Goal: Information Seeking & Learning: Check status

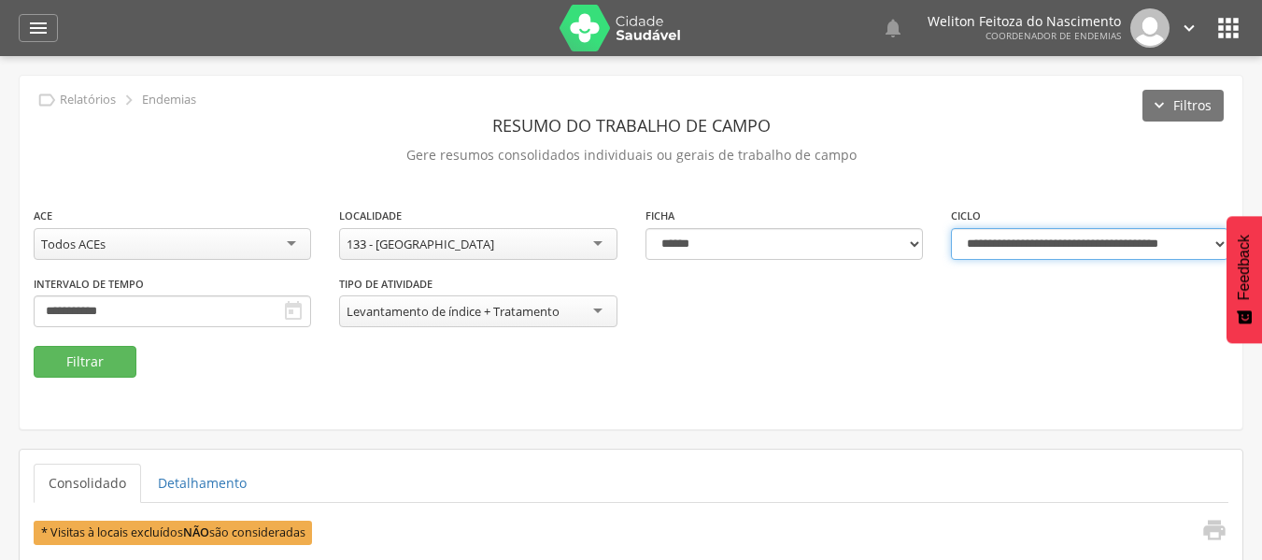
click at [1223, 235] on select "**********" at bounding box center [1089, 244] width 277 height 32
select select "**********"
click at [951, 228] on select "**********" at bounding box center [1089, 244] width 277 height 32
type input "**********"
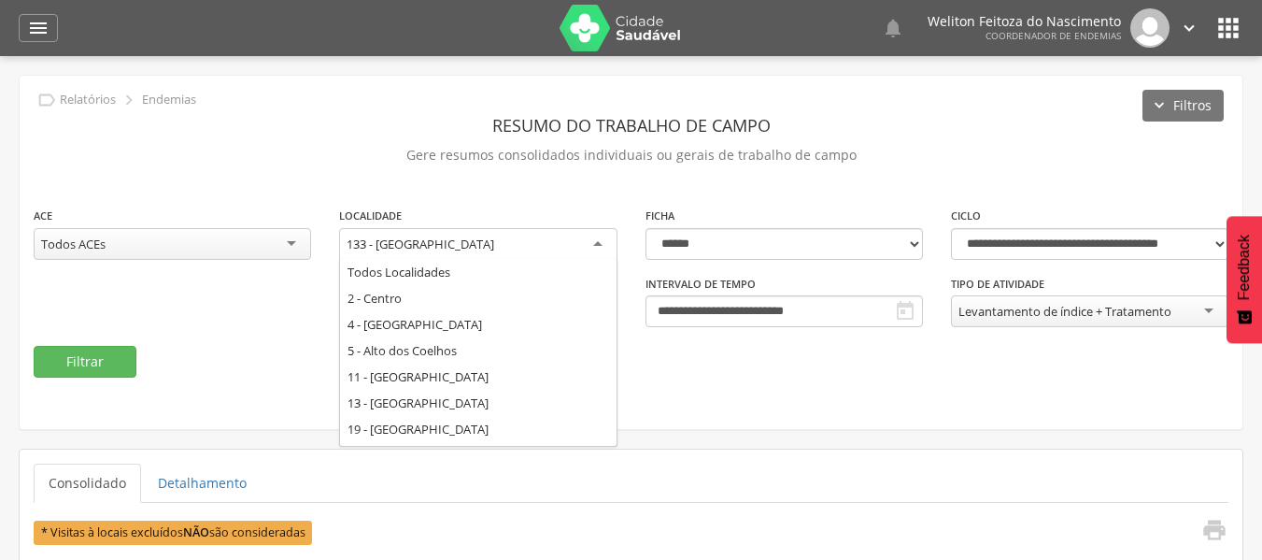
click at [601, 244] on div "133 - [GEOGRAPHIC_DATA]" at bounding box center [477, 245] width 277 height 34
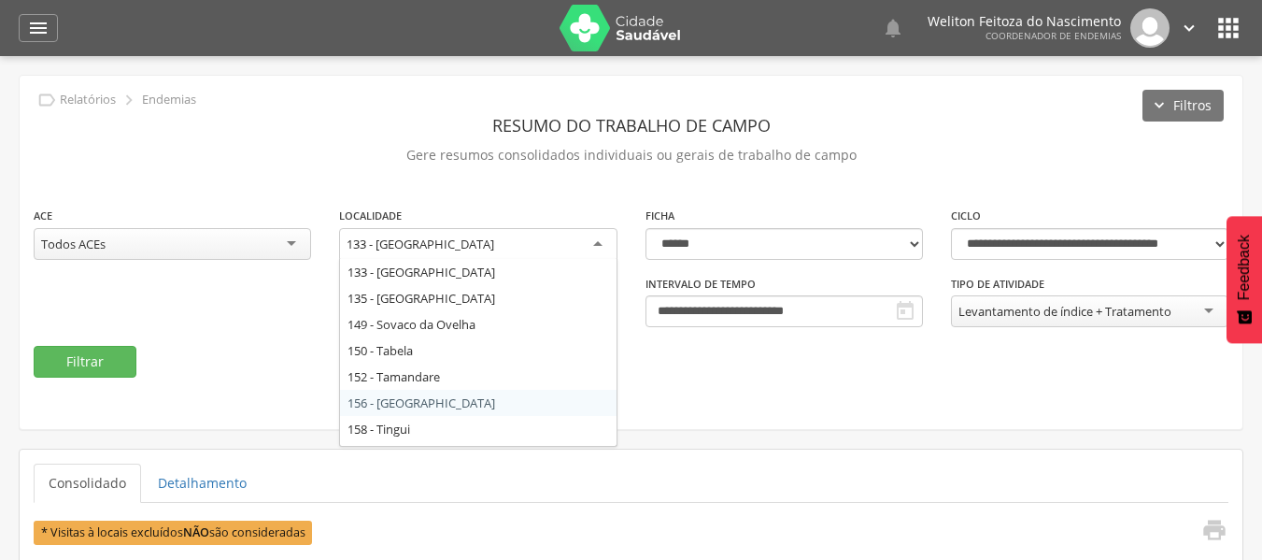
scroll to position [650, 0]
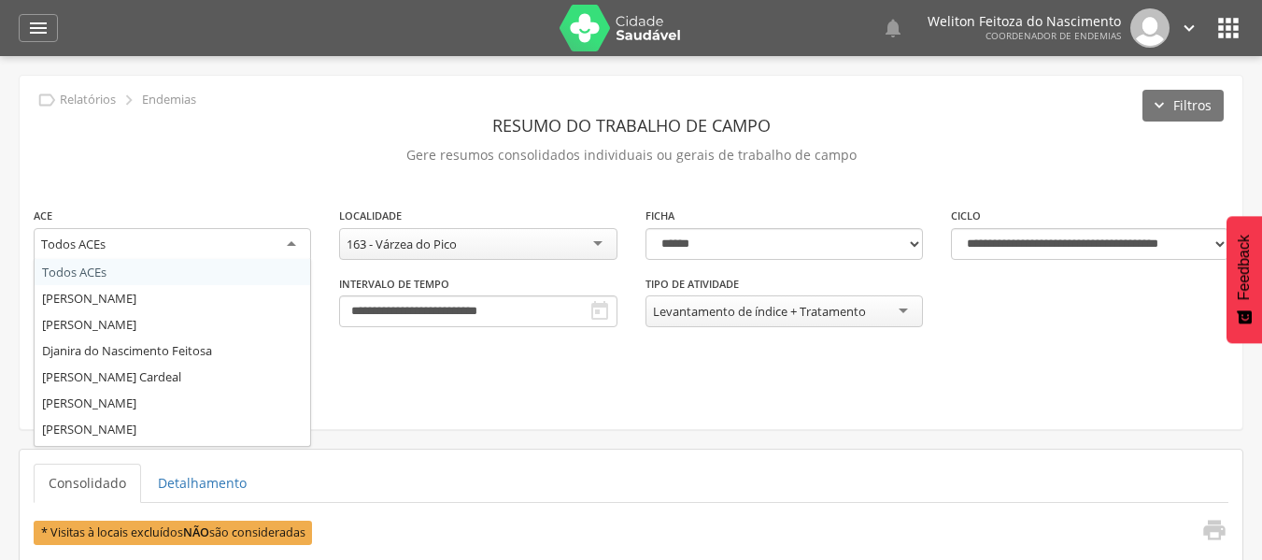
click at [287, 249] on div "Todos ACEs" at bounding box center [172, 245] width 277 height 34
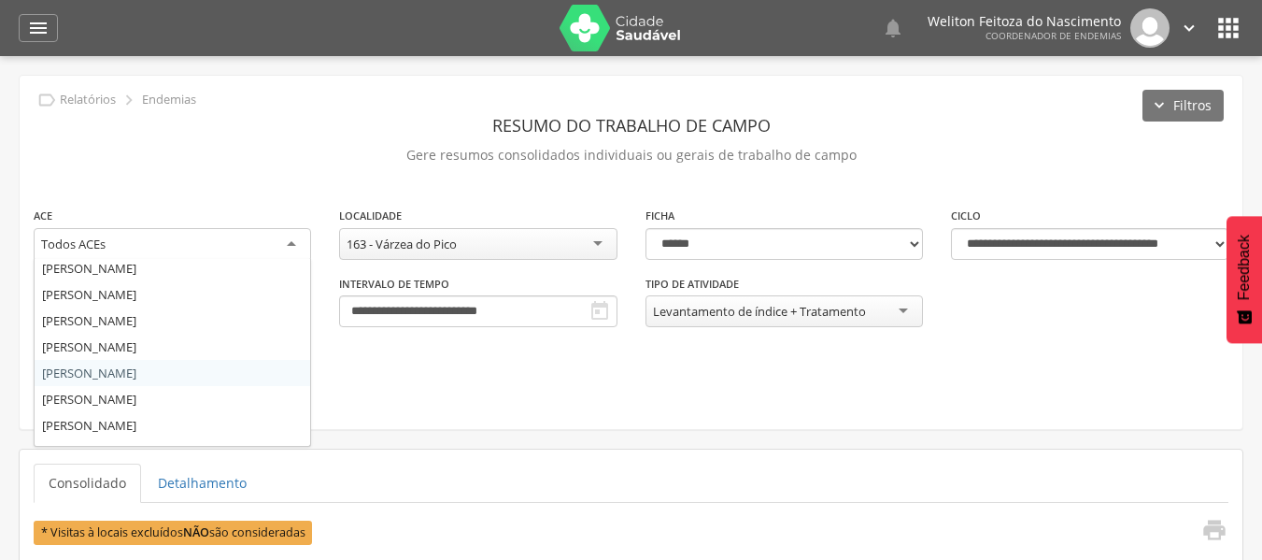
scroll to position [162, 0]
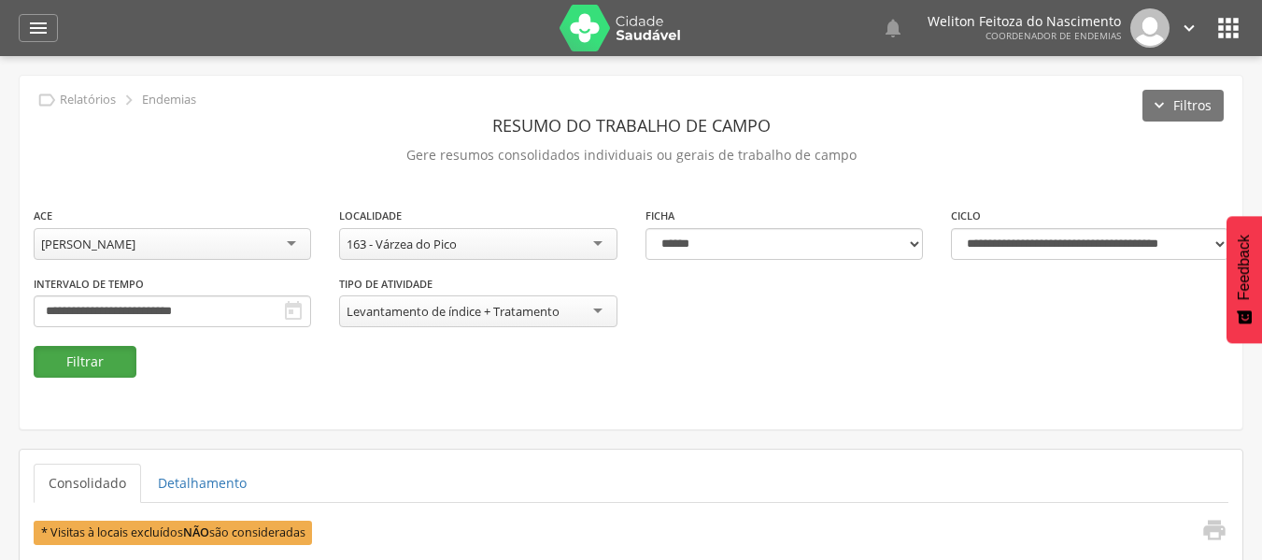
click at [126, 368] on button "Filtrar" at bounding box center [85, 362] width 103 height 32
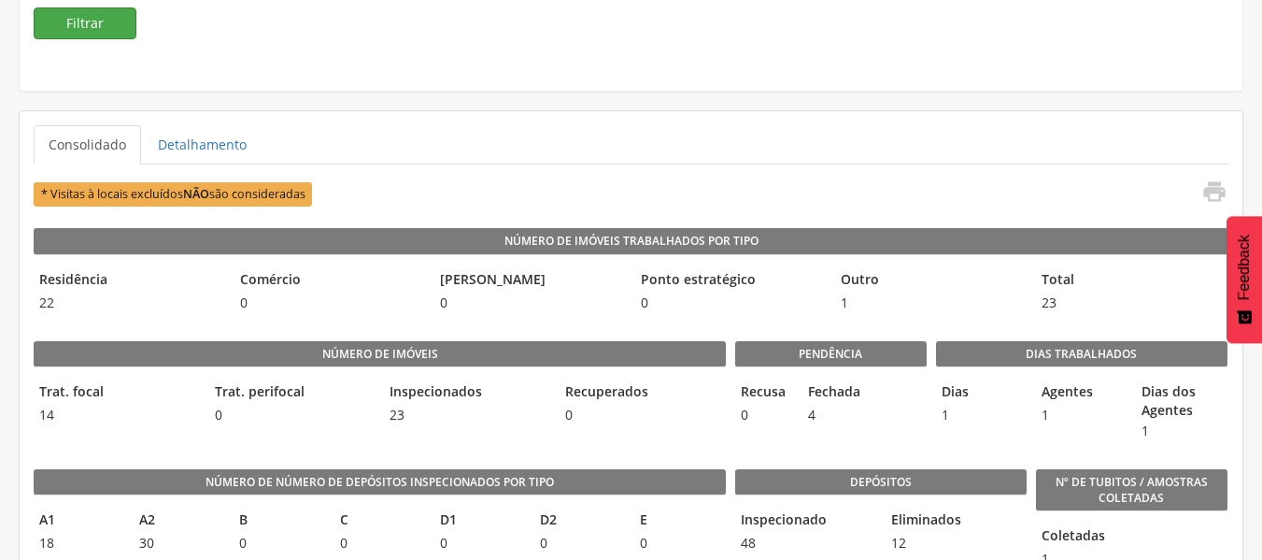
scroll to position [339, 0]
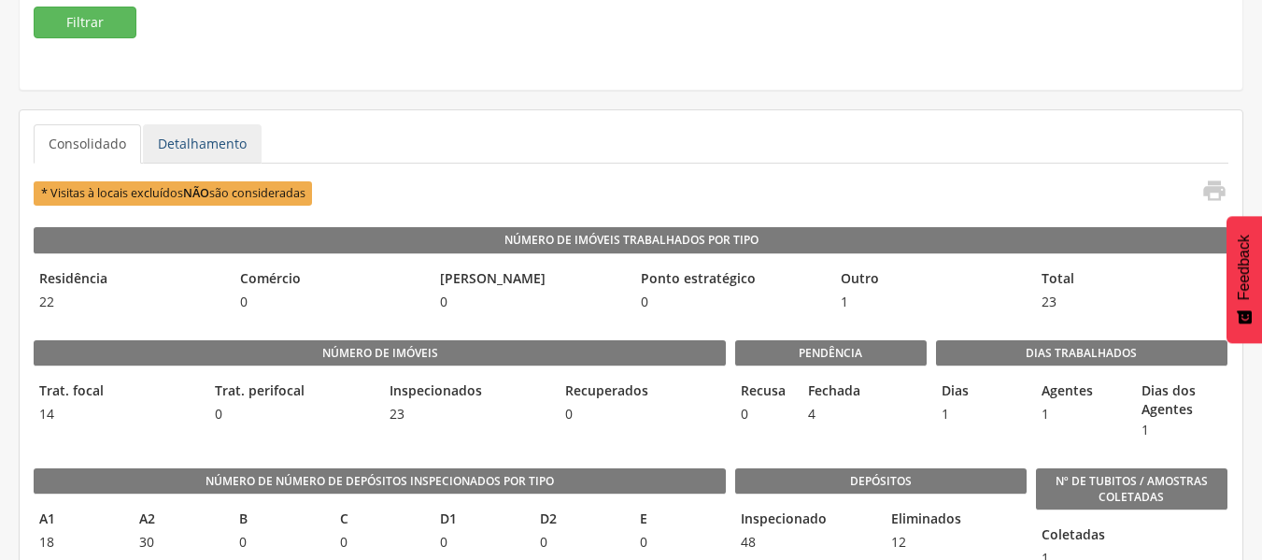
click at [204, 135] on link "Detalhamento" at bounding box center [202, 143] width 119 height 39
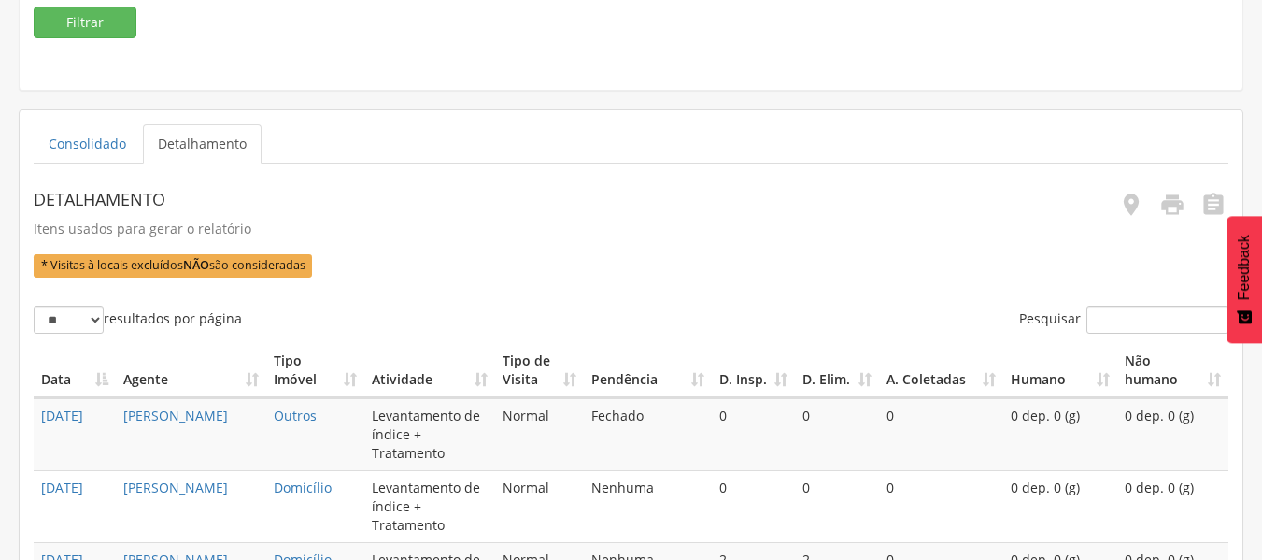
scroll to position [0, 0]
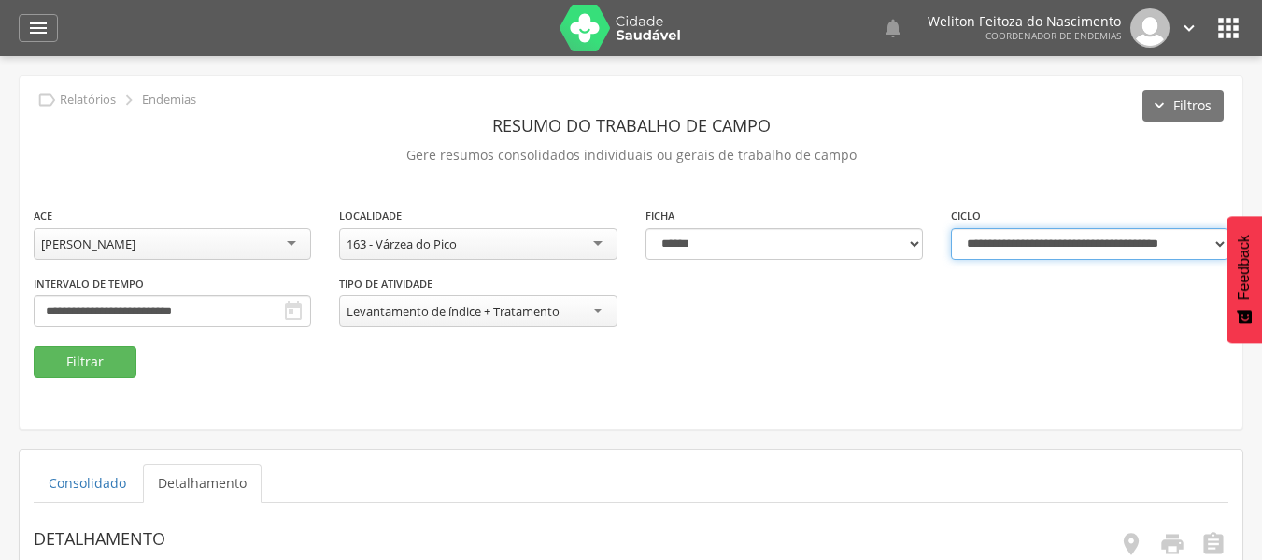
click at [1215, 244] on select "**********" at bounding box center [1089, 244] width 277 height 32
select select "**********"
click at [951, 228] on select "**********" at bounding box center [1089, 244] width 277 height 32
type input "**********"
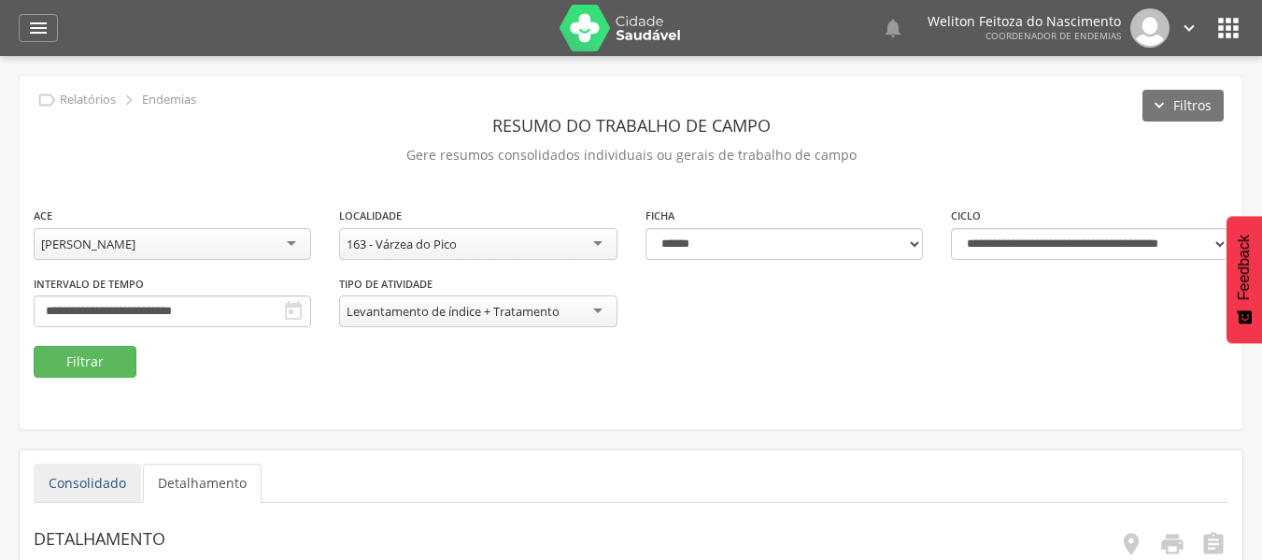
click at [79, 481] on link "Consolidado" at bounding box center [87, 482] width 107 height 39
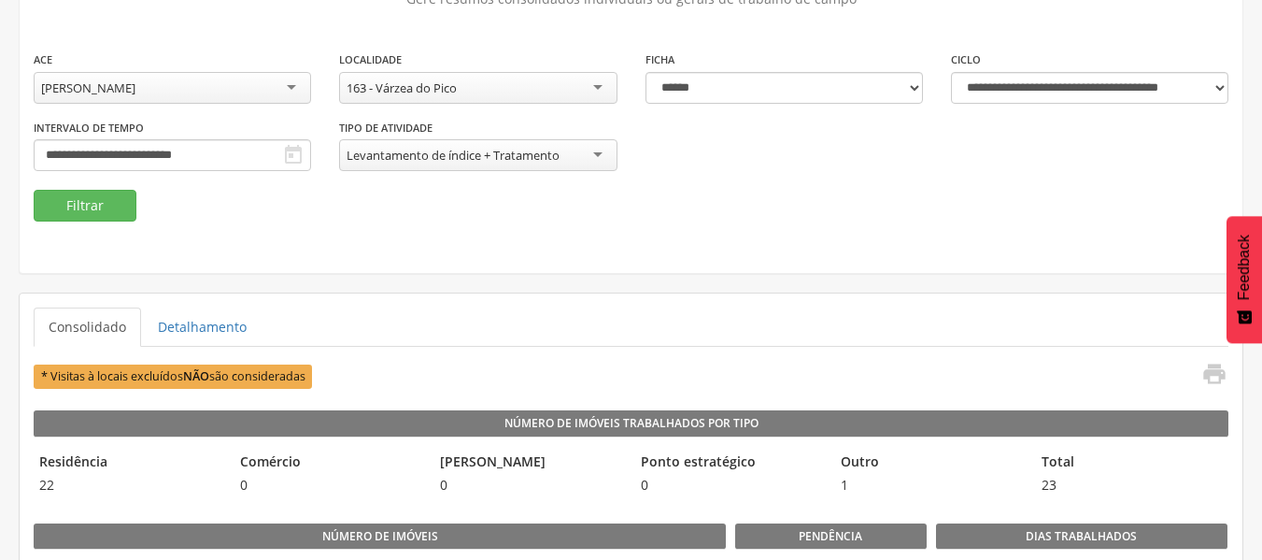
scroll to position [157, 0]
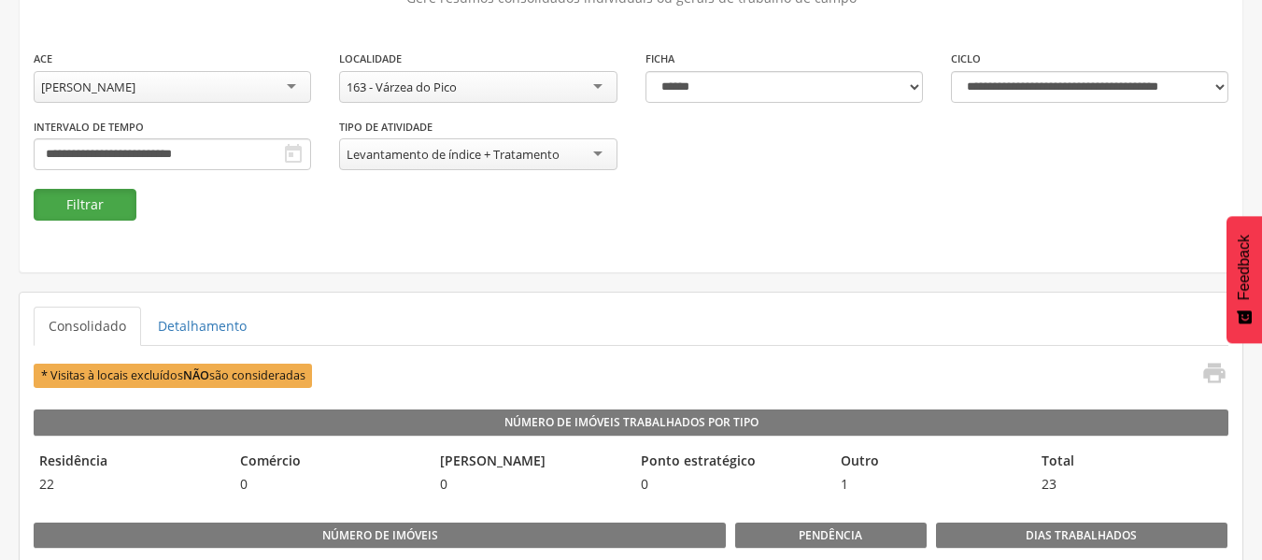
click at [90, 210] on button "Filtrar" at bounding box center [85, 205] width 103 height 32
click at [228, 340] on link "Detalhamento" at bounding box center [202, 325] width 119 height 39
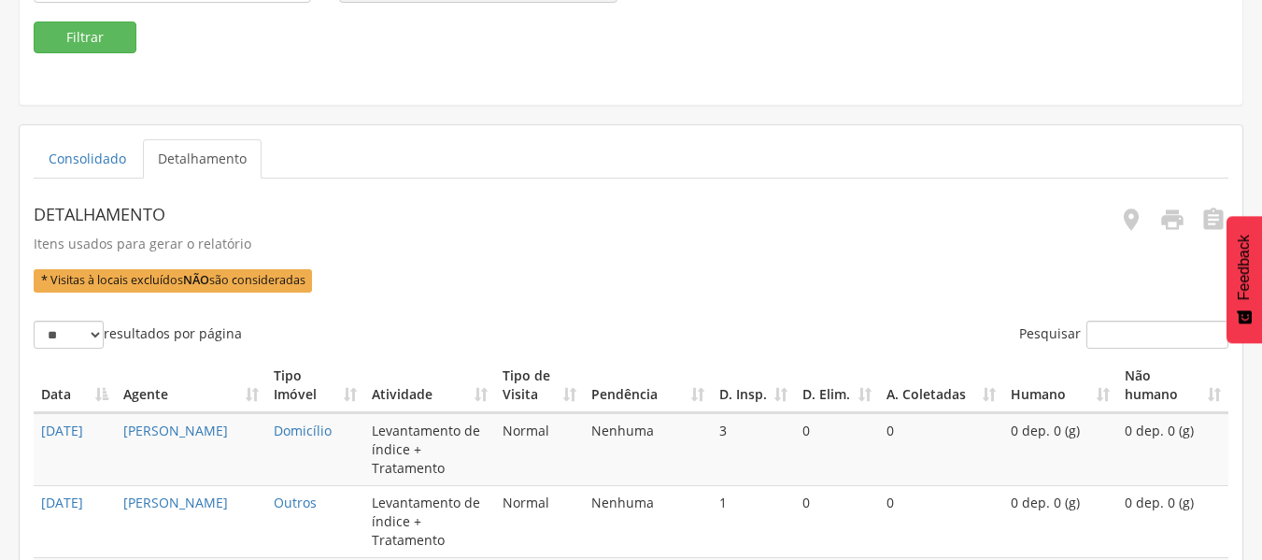
scroll to position [328, 0]
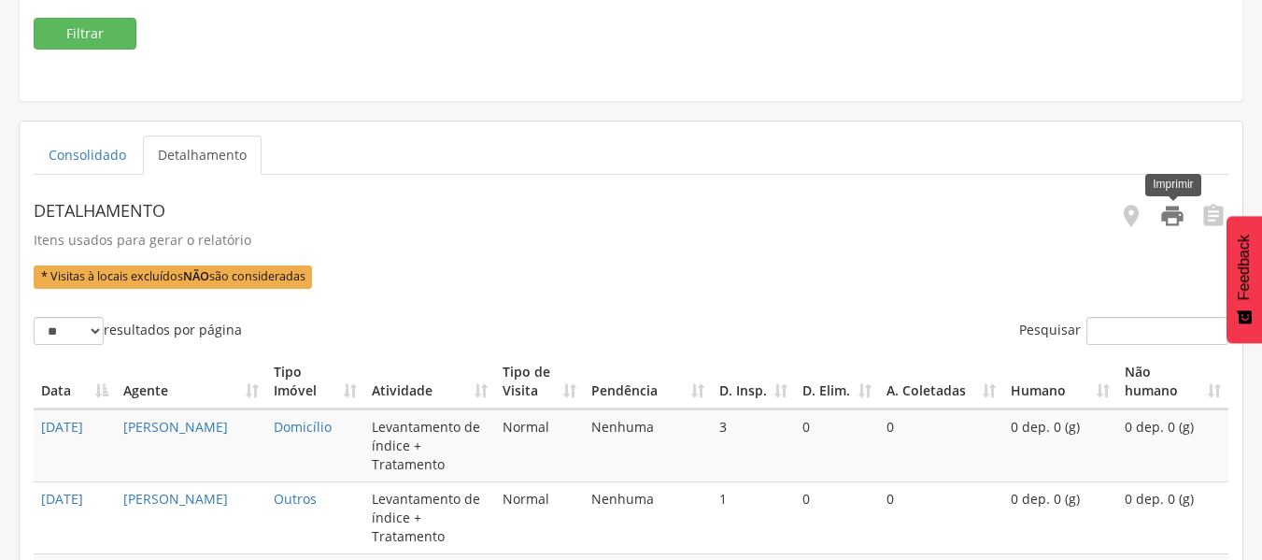
click at [1168, 214] on icon "" at bounding box center [1172, 216] width 26 height 26
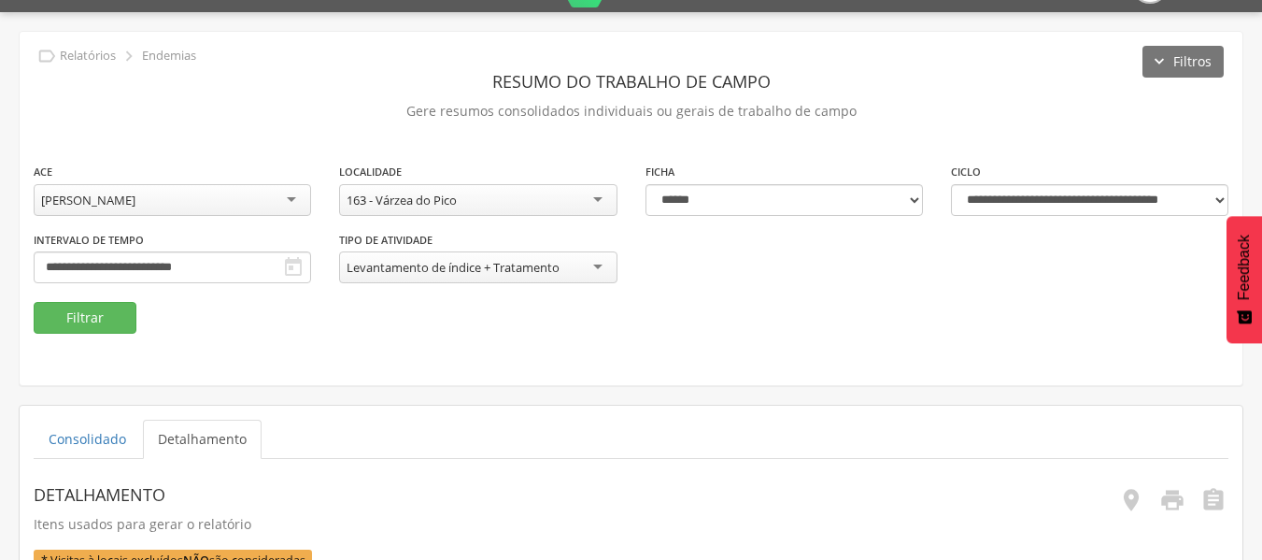
scroll to position [43, 0]
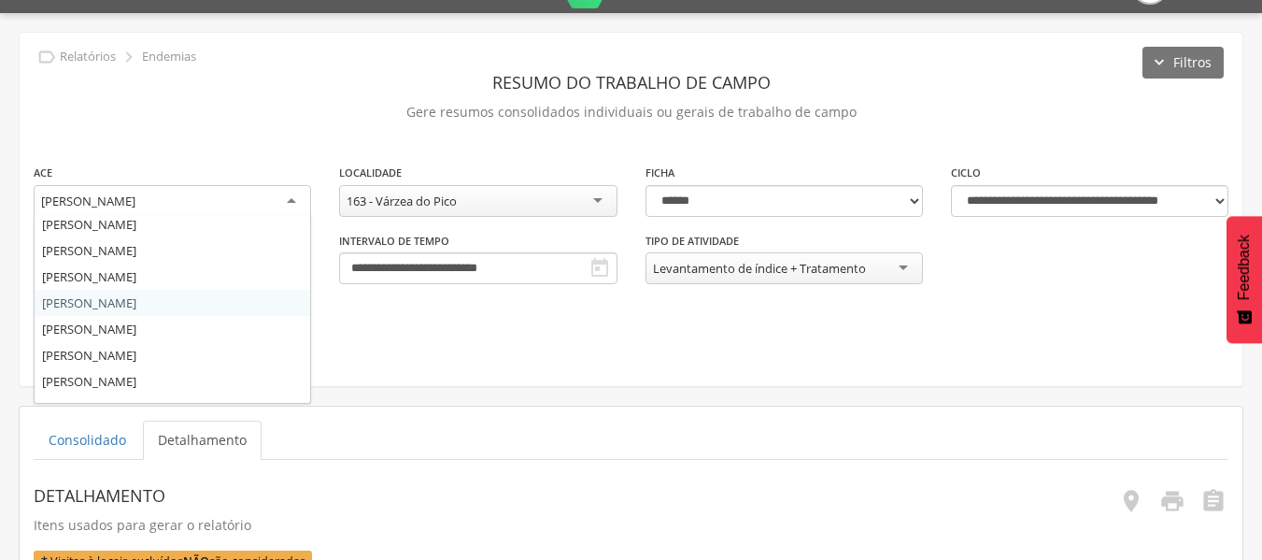
click at [289, 199] on div "[PERSON_NAME]" at bounding box center [172, 202] width 277 height 34
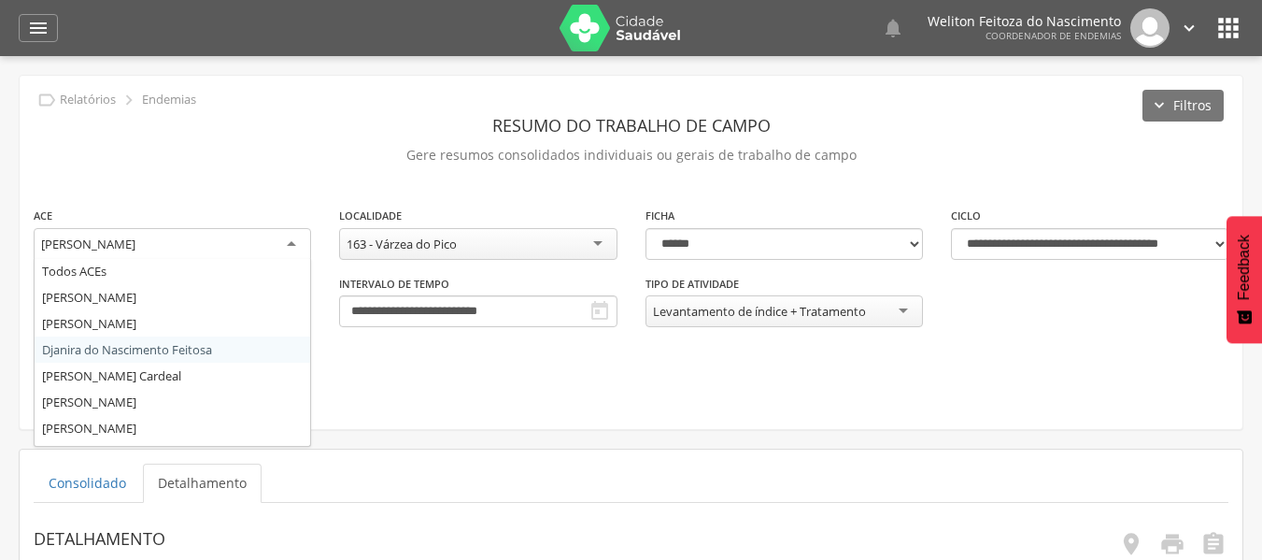
scroll to position [0, 0]
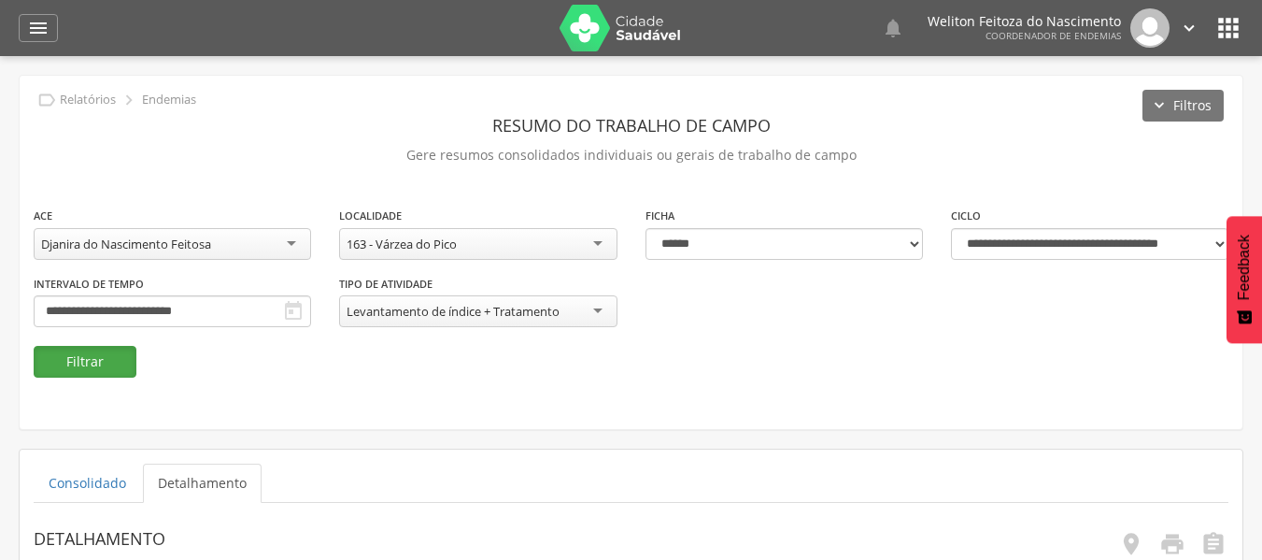
click at [94, 361] on button "Filtrar" at bounding box center [85, 362] width 103 height 32
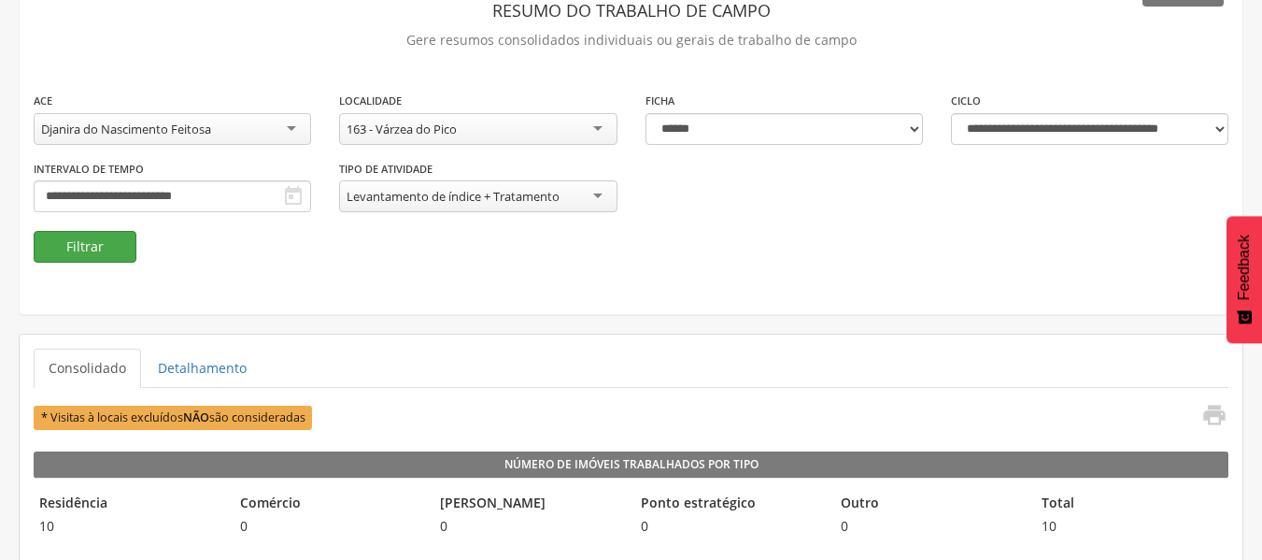
scroll to position [116, 0]
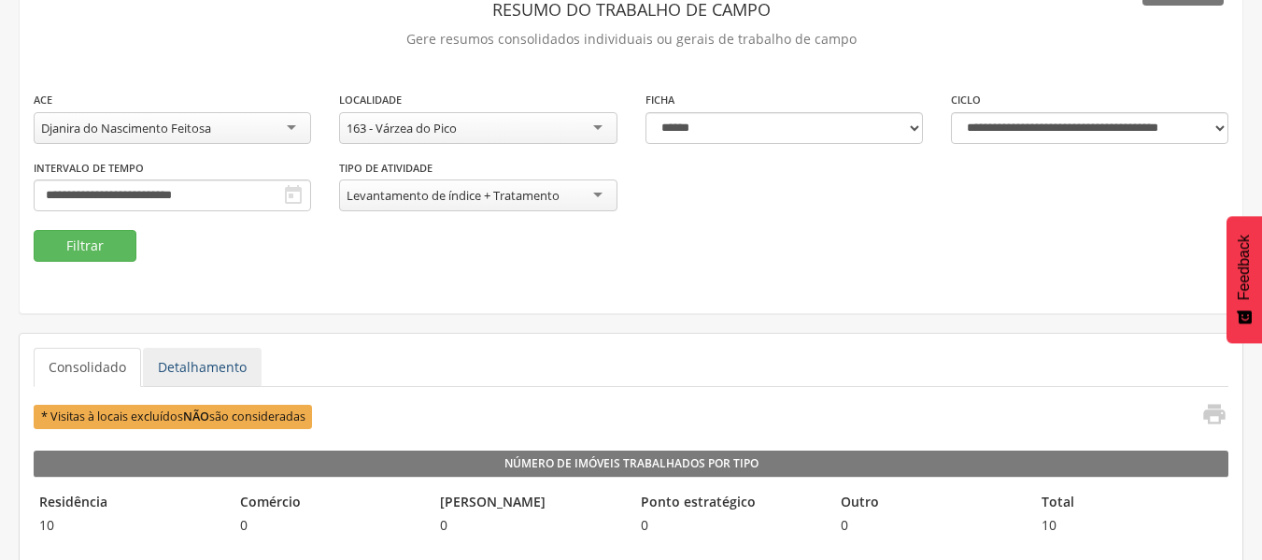
click at [198, 363] on link "Detalhamento" at bounding box center [202, 367] width 119 height 39
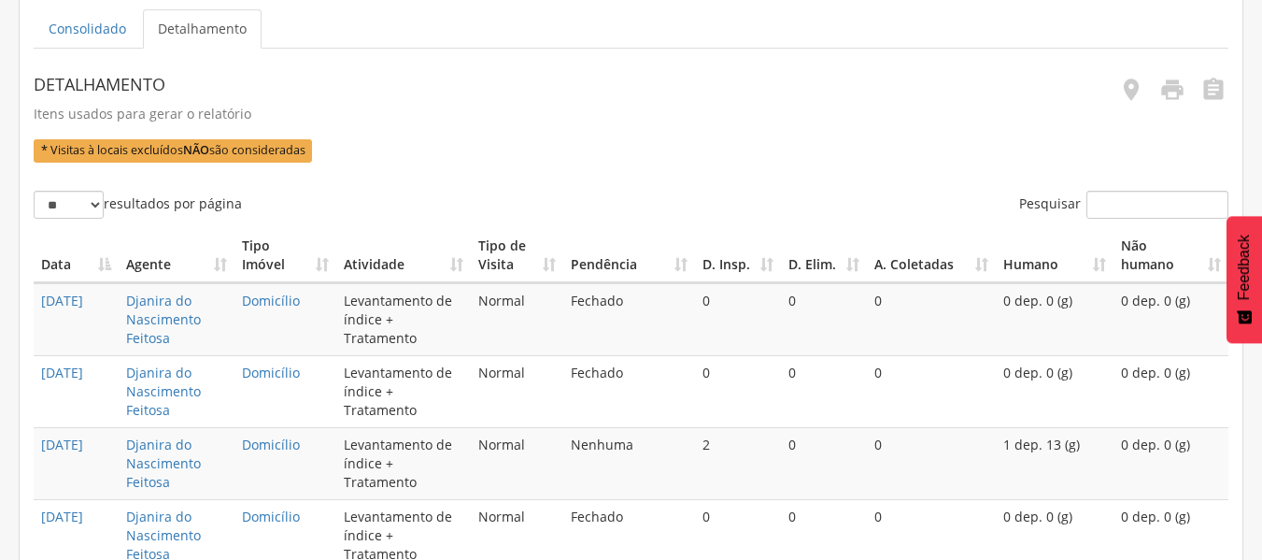
scroll to position [455, 0]
click at [1180, 83] on icon "" at bounding box center [1172, 89] width 26 height 26
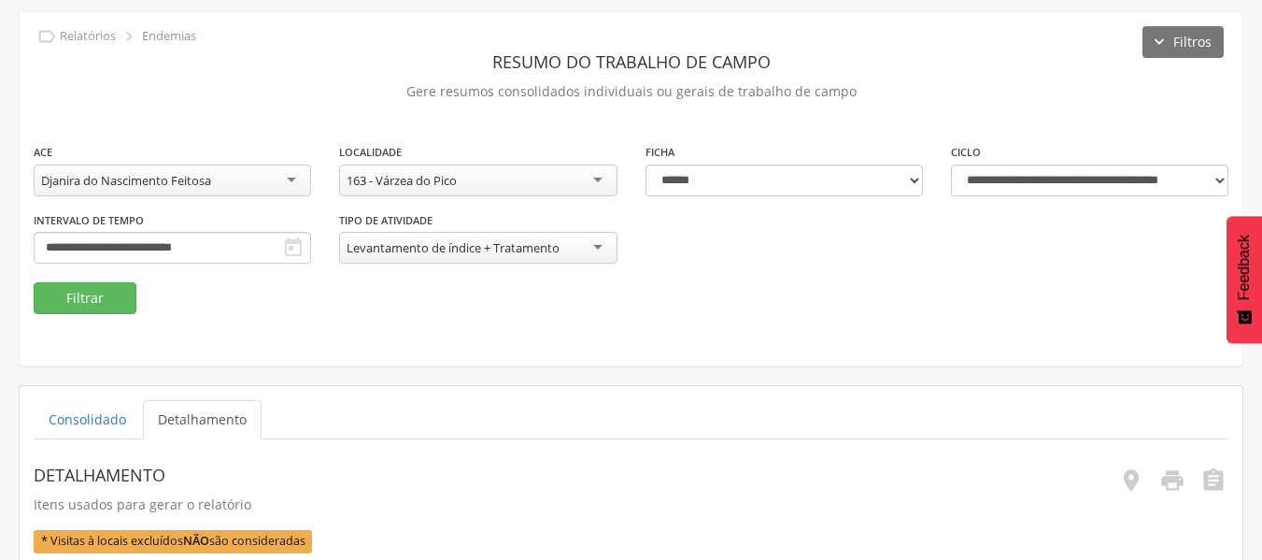
scroll to position [0, 0]
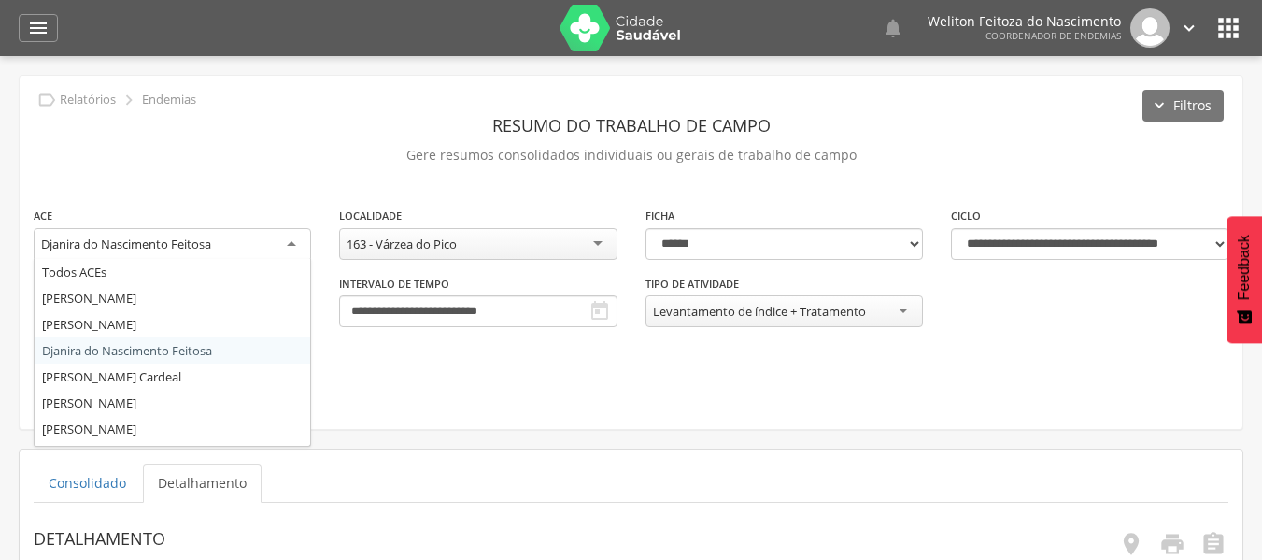
click at [294, 247] on div "Djanira do Nascimento Feitosa" at bounding box center [172, 245] width 277 height 34
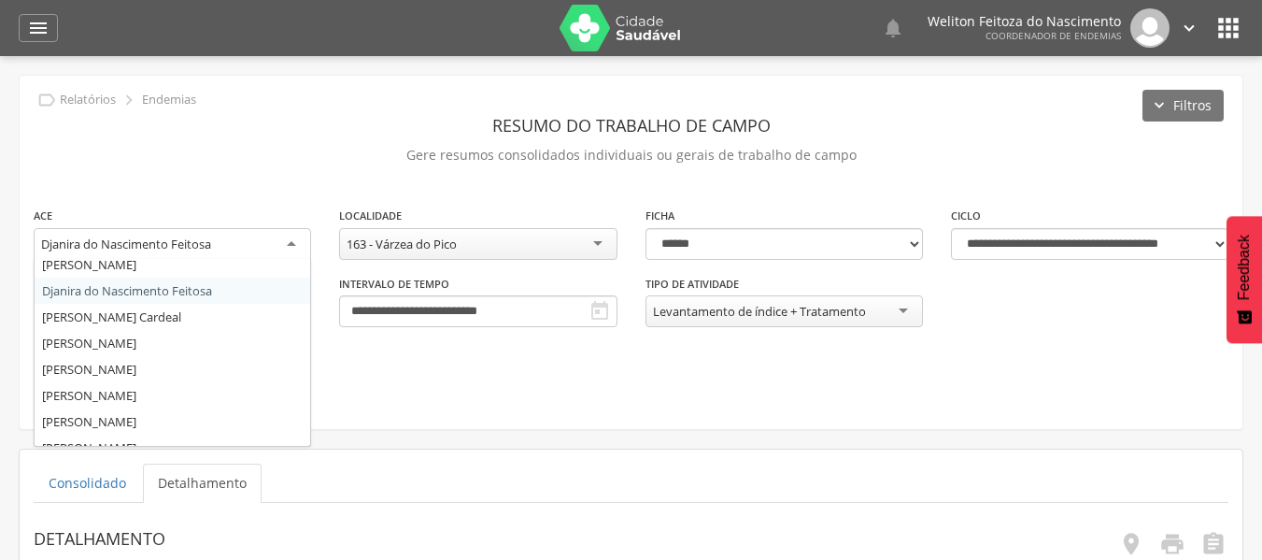
scroll to position [80, 0]
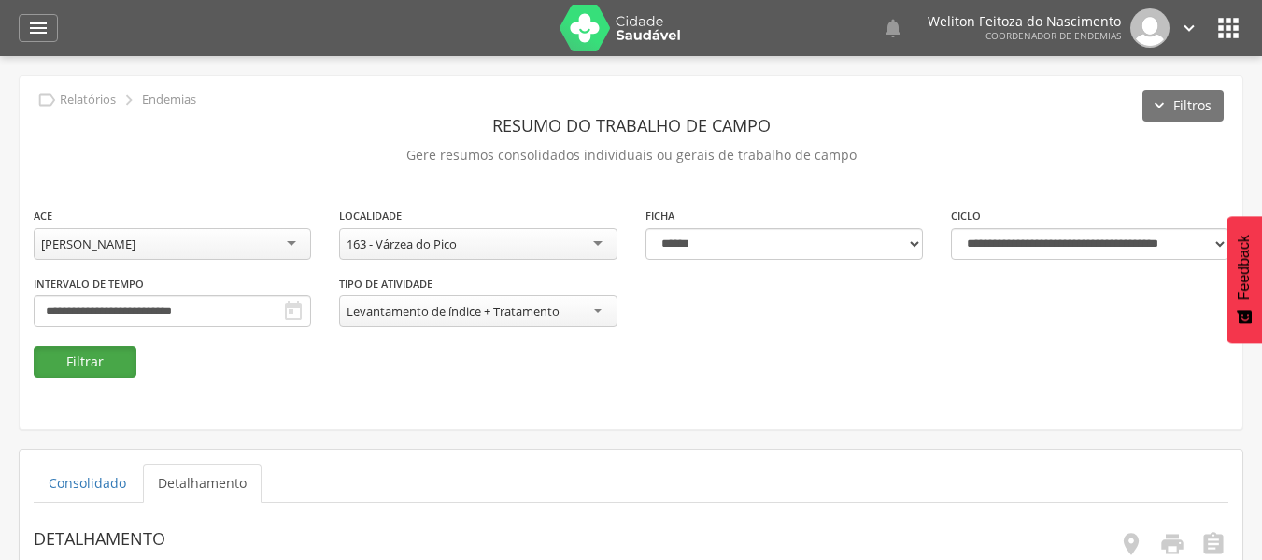
click at [99, 350] on button "Filtrar" at bounding box center [85, 362] width 103 height 32
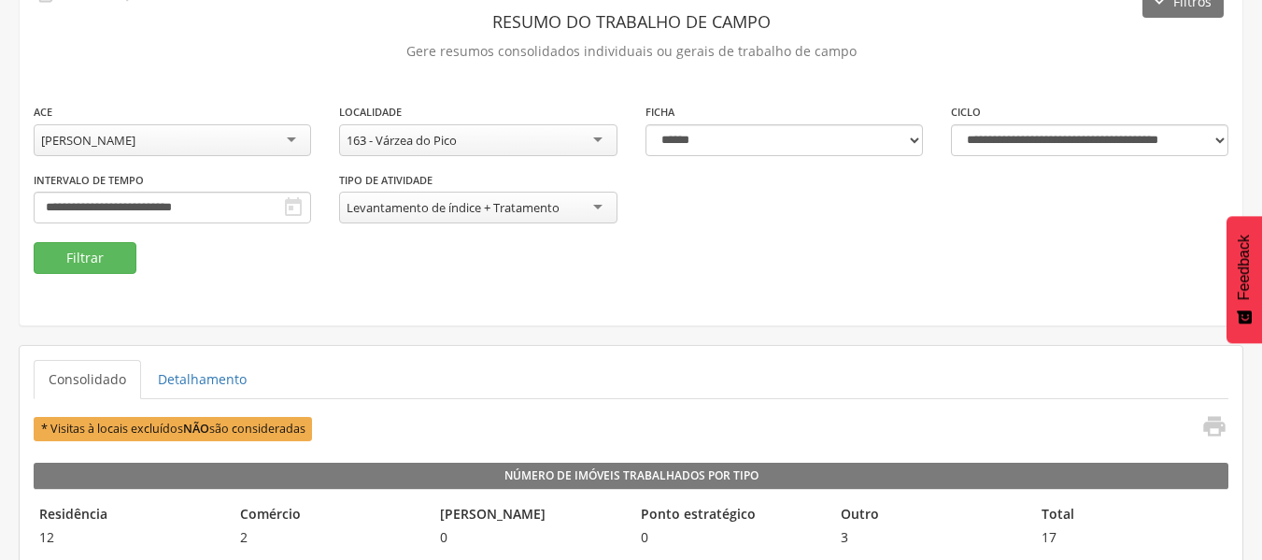
scroll to position [105, 0]
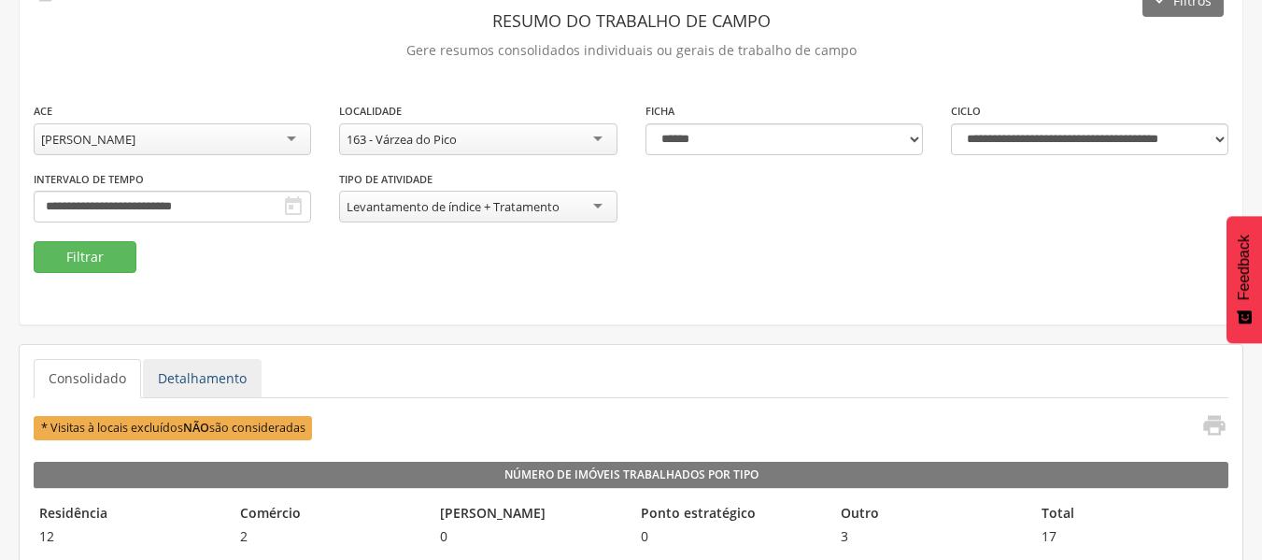
click at [204, 369] on link "Detalhamento" at bounding box center [202, 378] width 119 height 39
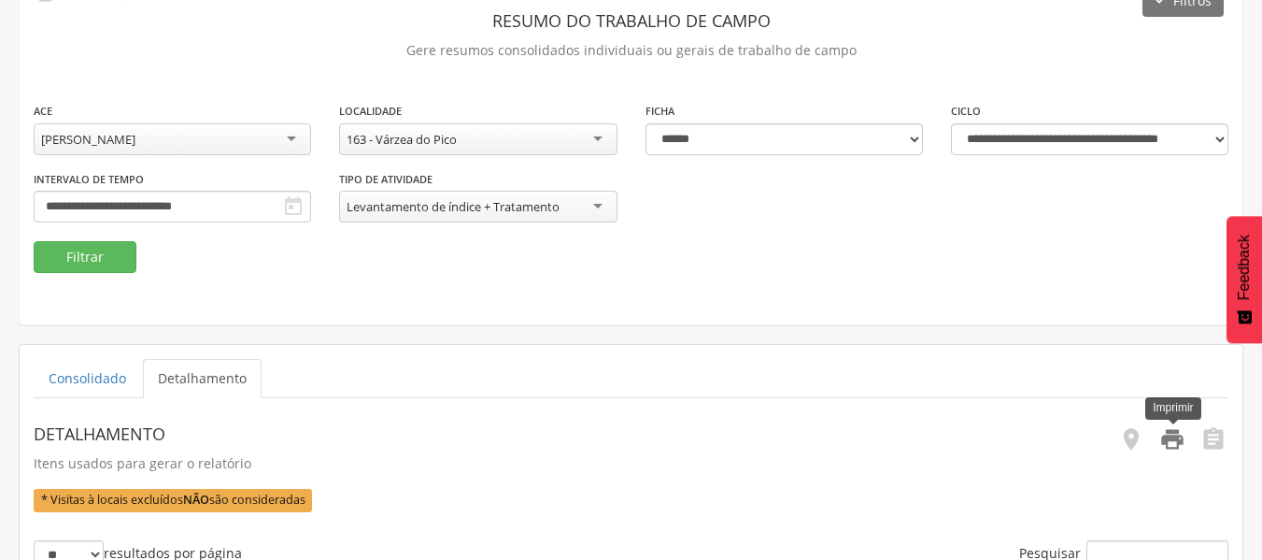
click at [1174, 439] on icon "" at bounding box center [1172, 439] width 26 height 26
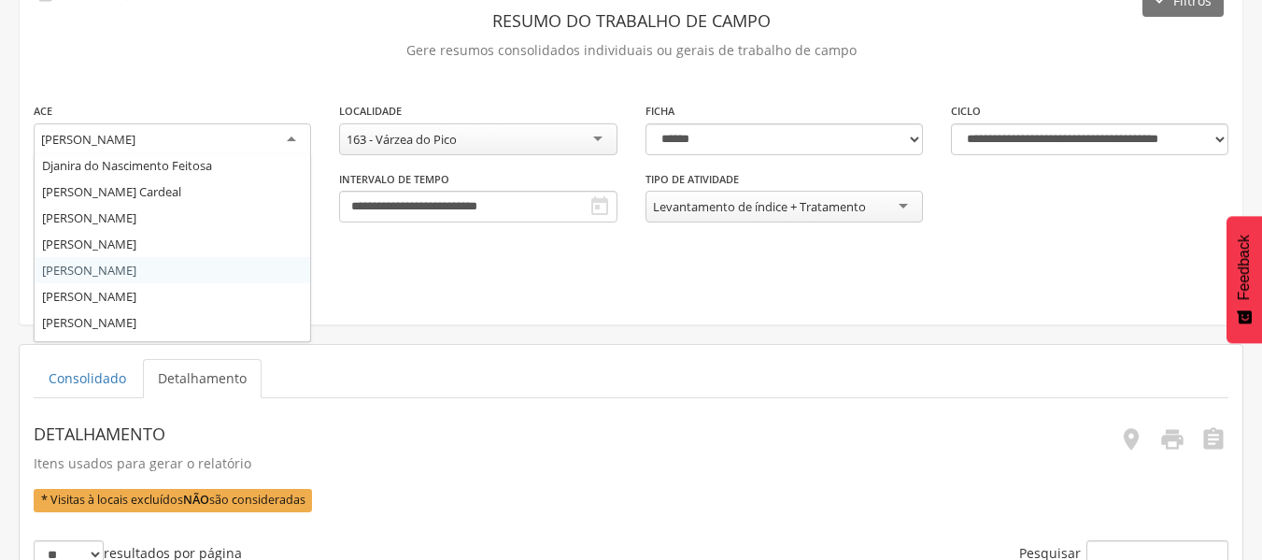
click at [288, 136] on div "[PERSON_NAME]" at bounding box center [172, 140] width 277 height 34
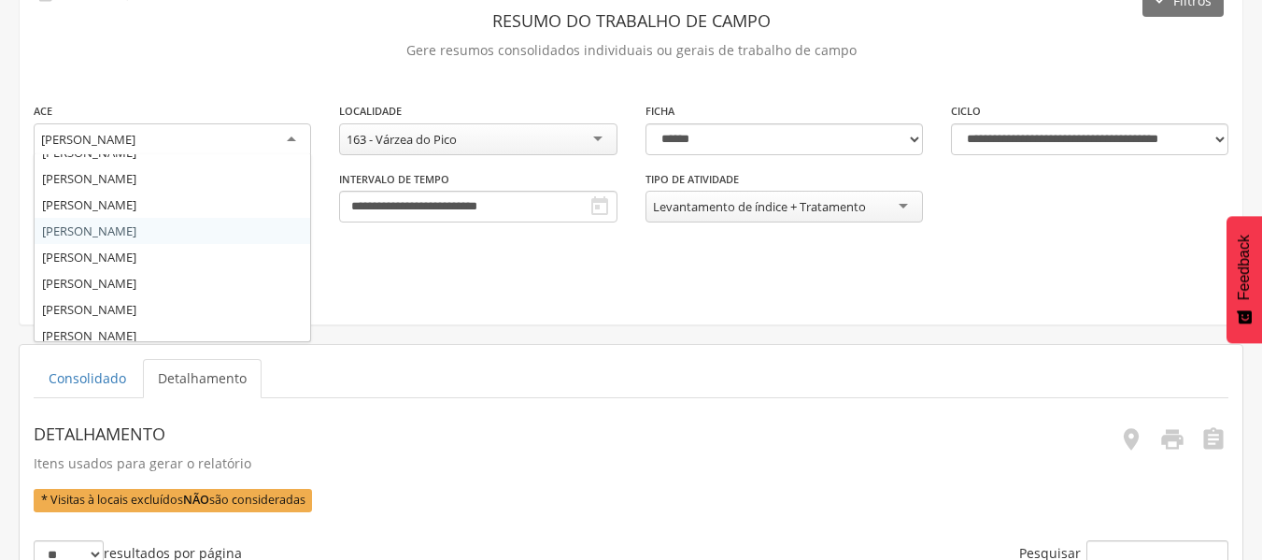
scroll to position [174, 0]
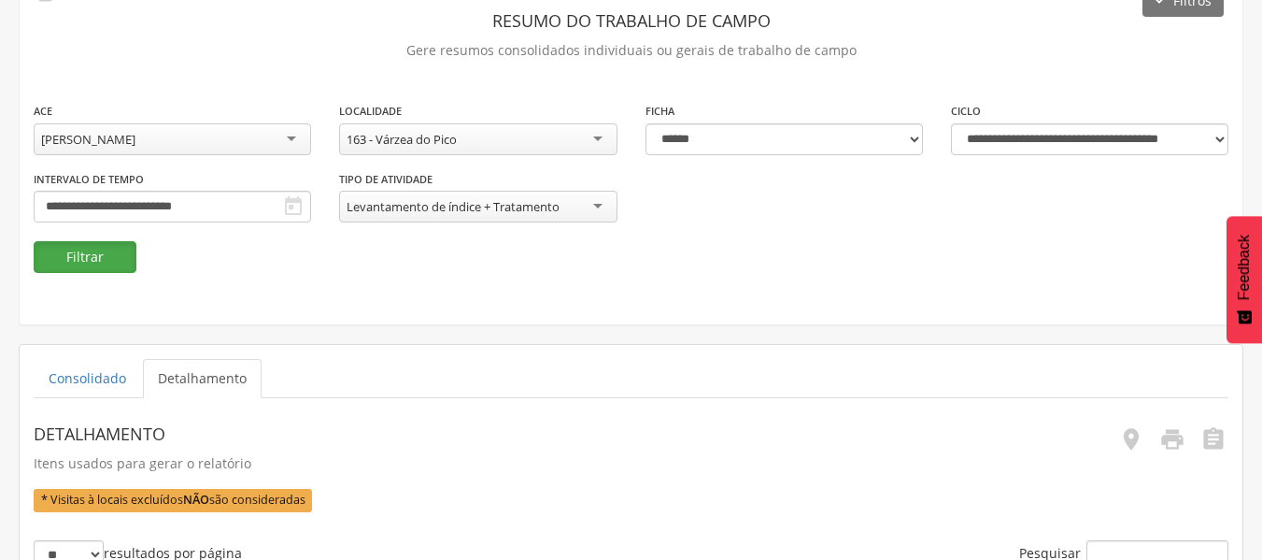
click at [93, 261] on button "Filtrar" at bounding box center [85, 257] width 103 height 32
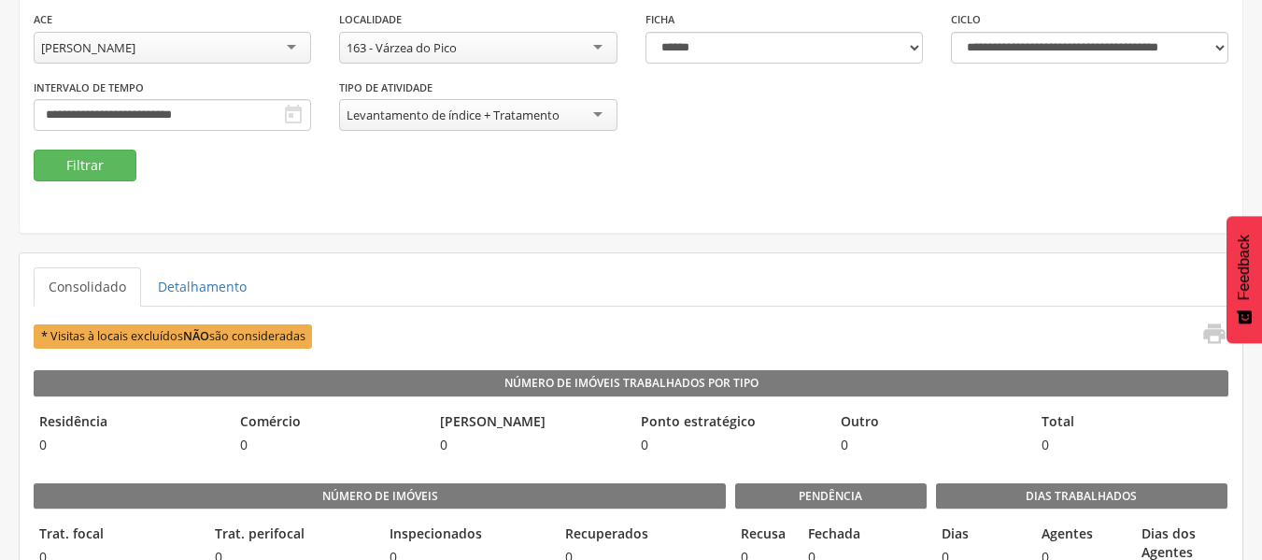
scroll to position [0, 0]
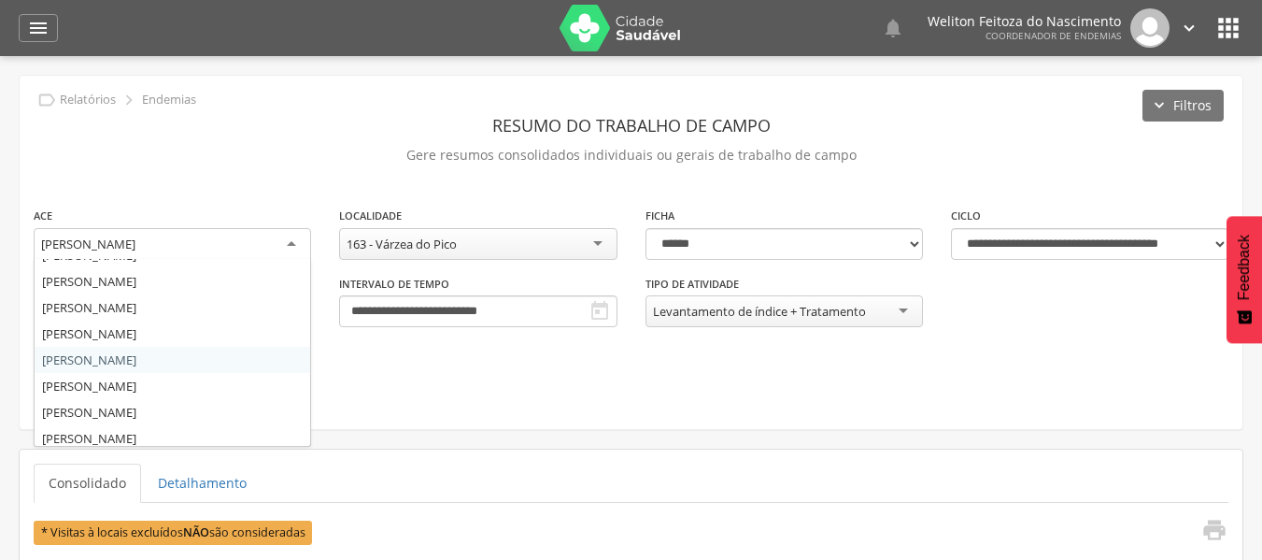
click at [296, 246] on div "[PERSON_NAME]" at bounding box center [172, 245] width 277 height 34
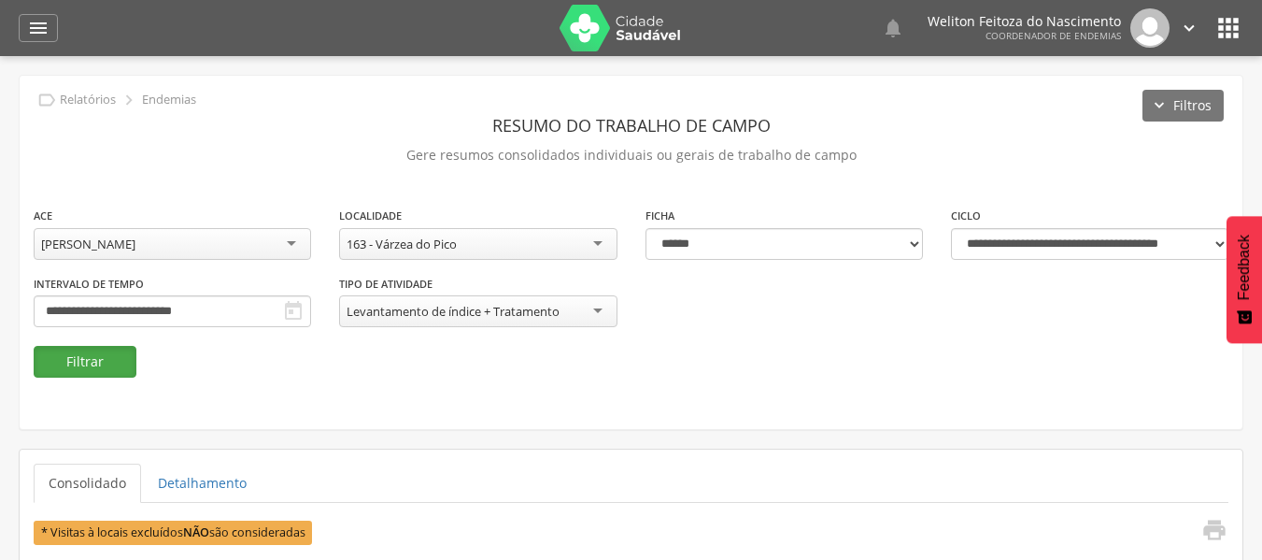
click at [81, 360] on button "Filtrar" at bounding box center [85, 362] width 103 height 32
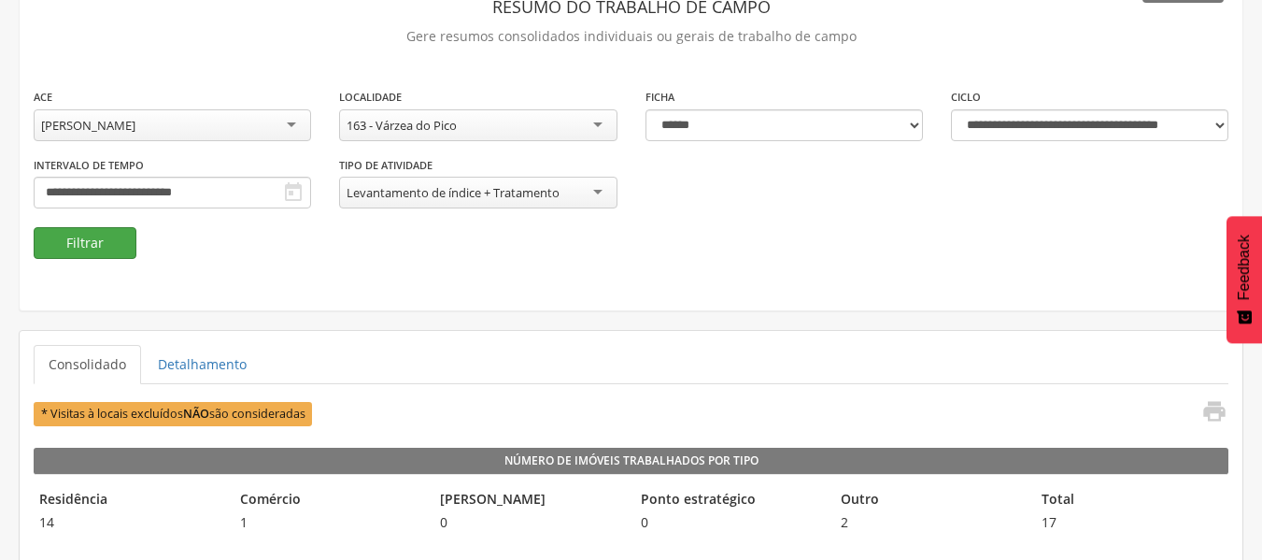
scroll to position [120, 0]
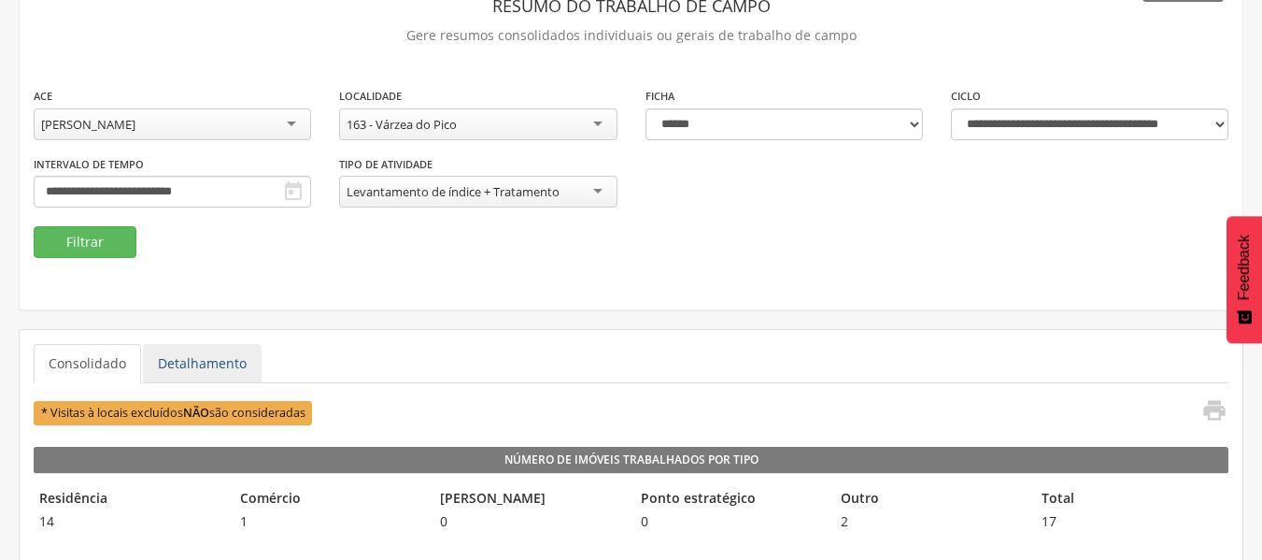
click at [215, 363] on link "Detalhamento" at bounding box center [202, 363] width 119 height 39
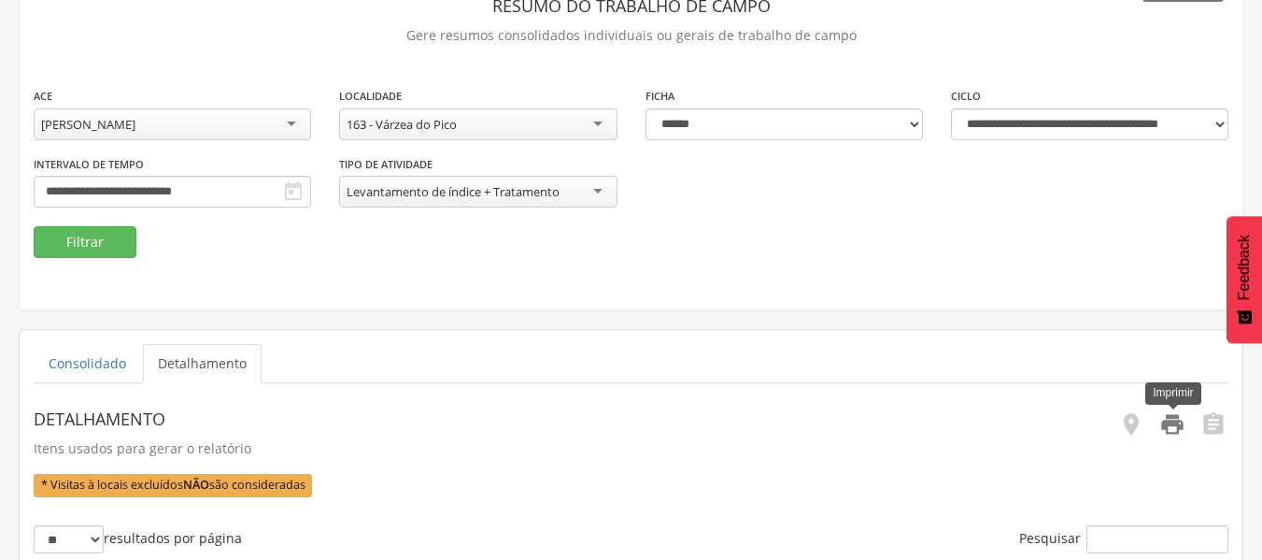
click at [1178, 424] on icon "" at bounding box center [1172, 424] width 26 height 26
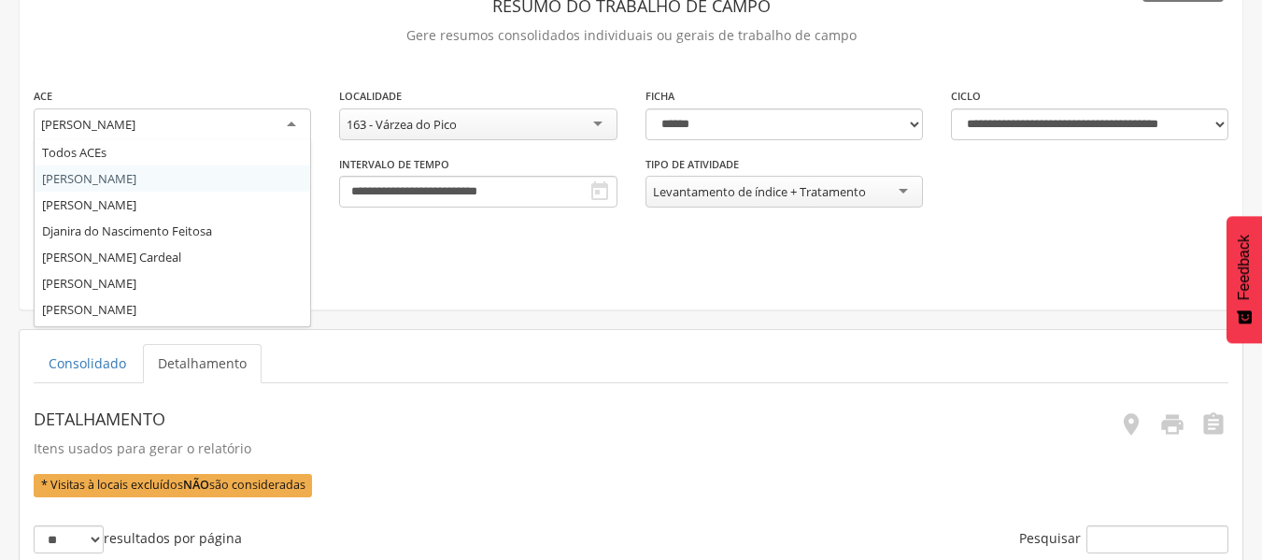
click at [296, 122] on div "[PERSON_NAME]" at bounding box center [172, 125] width 277 height 34
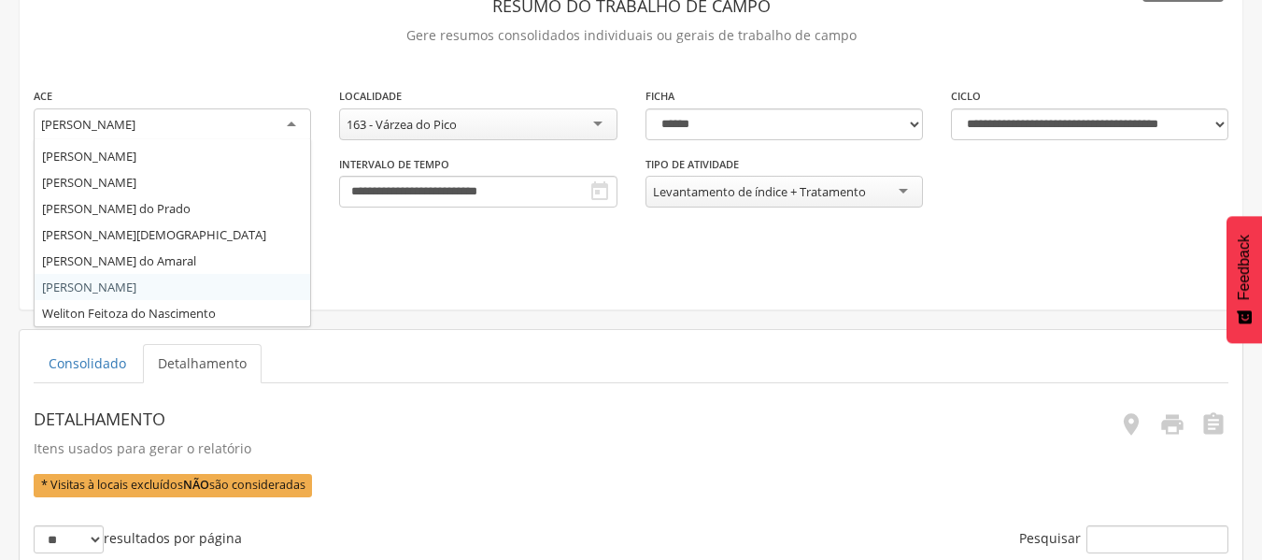
scroll to position [124, 0]
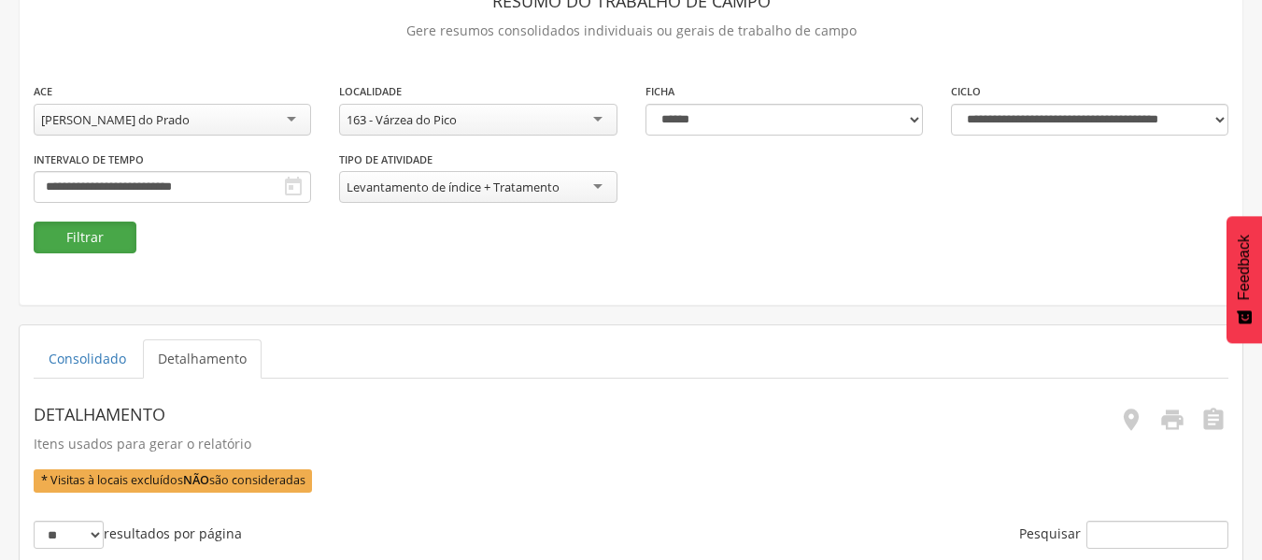
click at [82, 240] on button "Filtrar" at bounding box center [85, 237] width 103 height 32
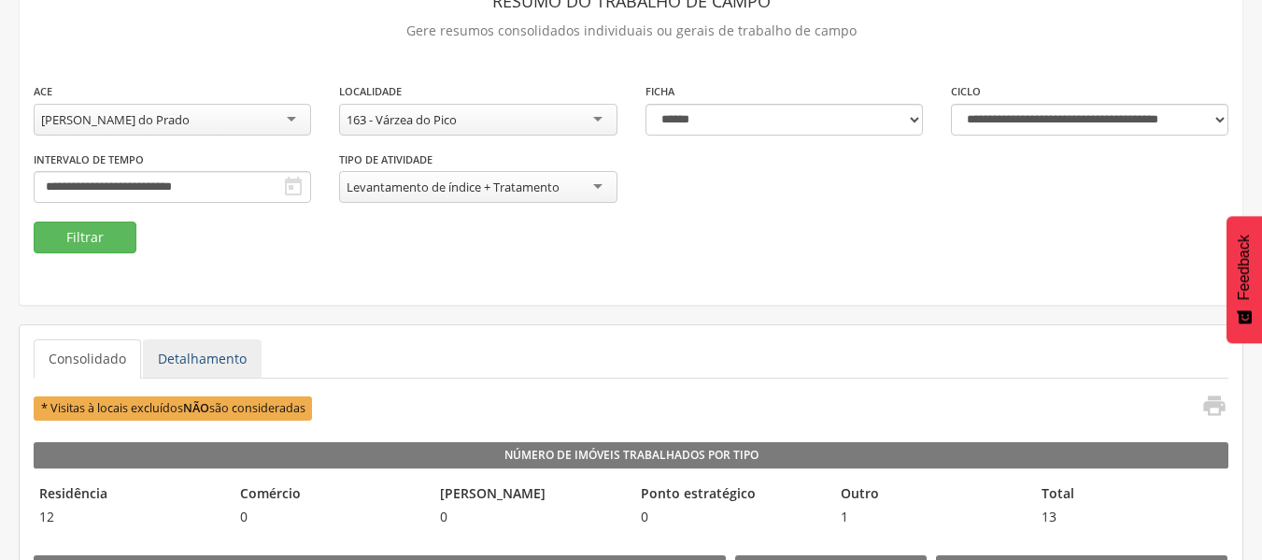
click at [197, 359] on link "Detalhamento" at bounding box center [202, 358] width 119 height 39
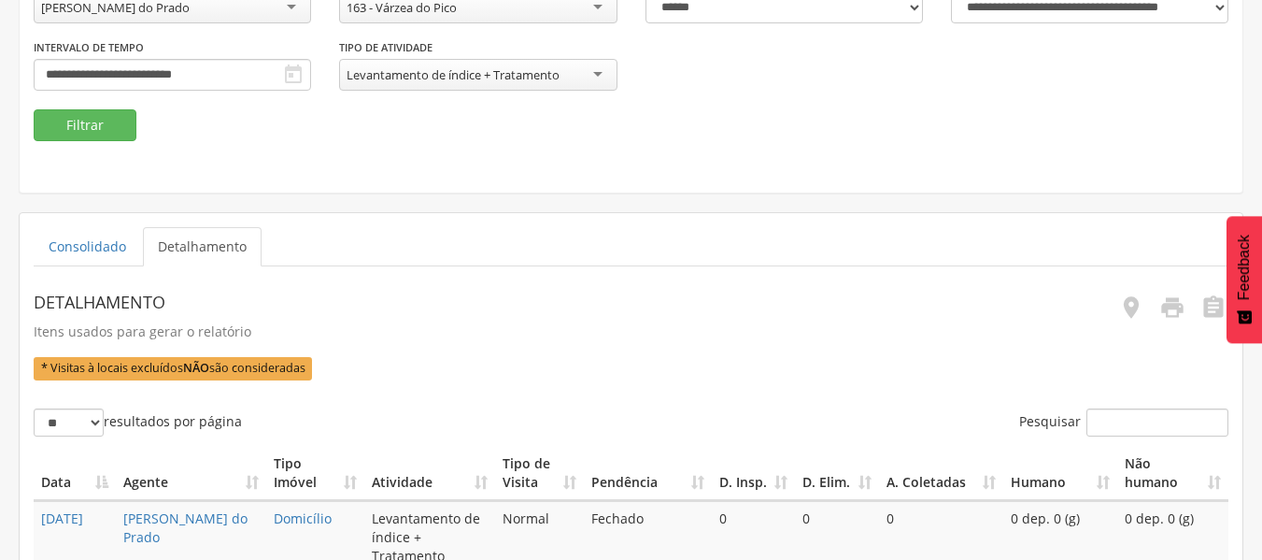
scroll to position [238, 0]
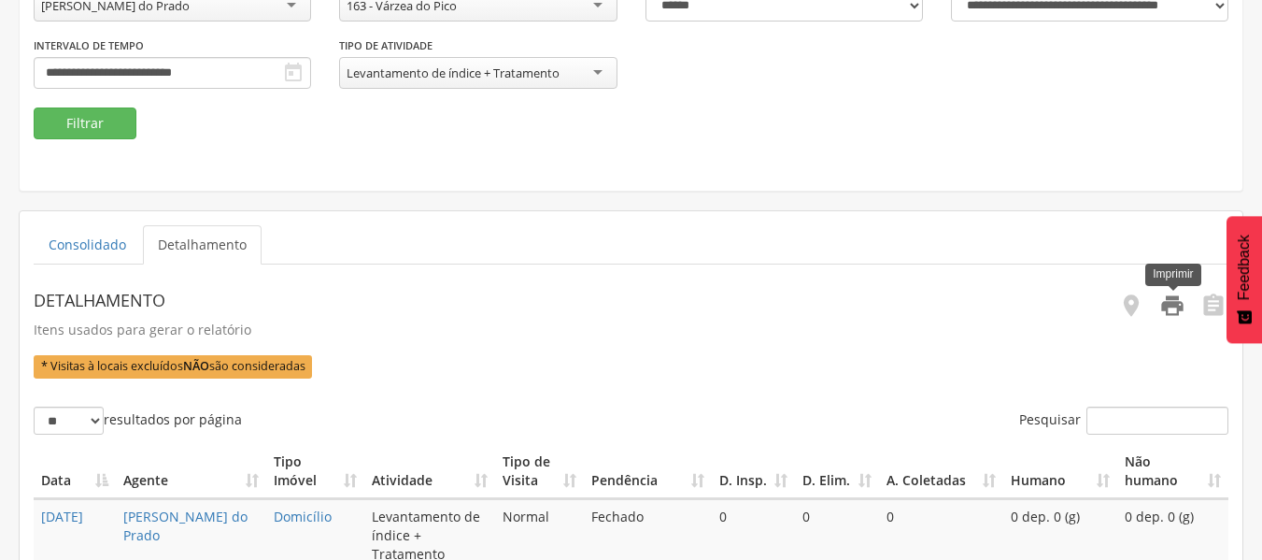
click at [1171, 314] on icon "" at bounding box center [1172, 305] width 26 height 26
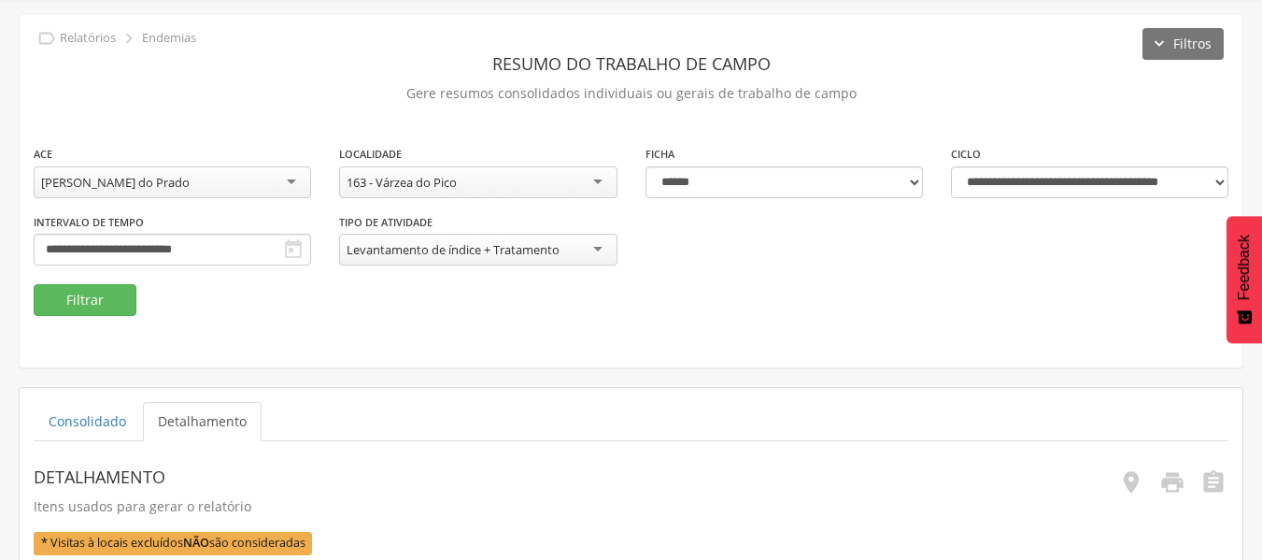
scroll to position [61, 0]
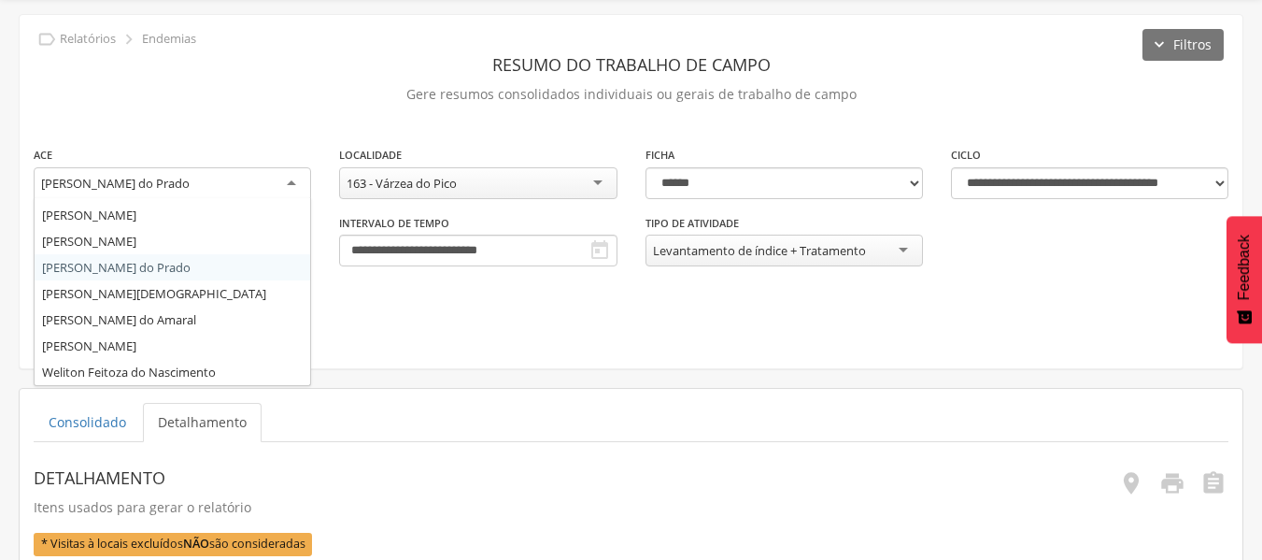
click at [294, 182] on div "[PERSON_NAME] do Prado" at bounding box center [172, 184] width 277 height 34
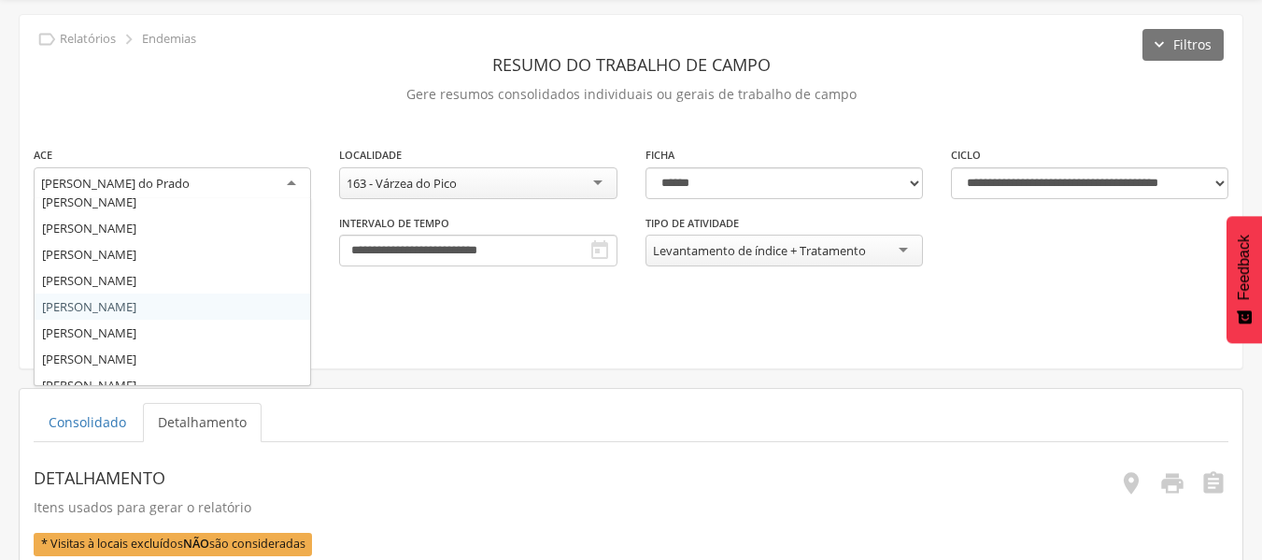
scroll to position [168, 0]
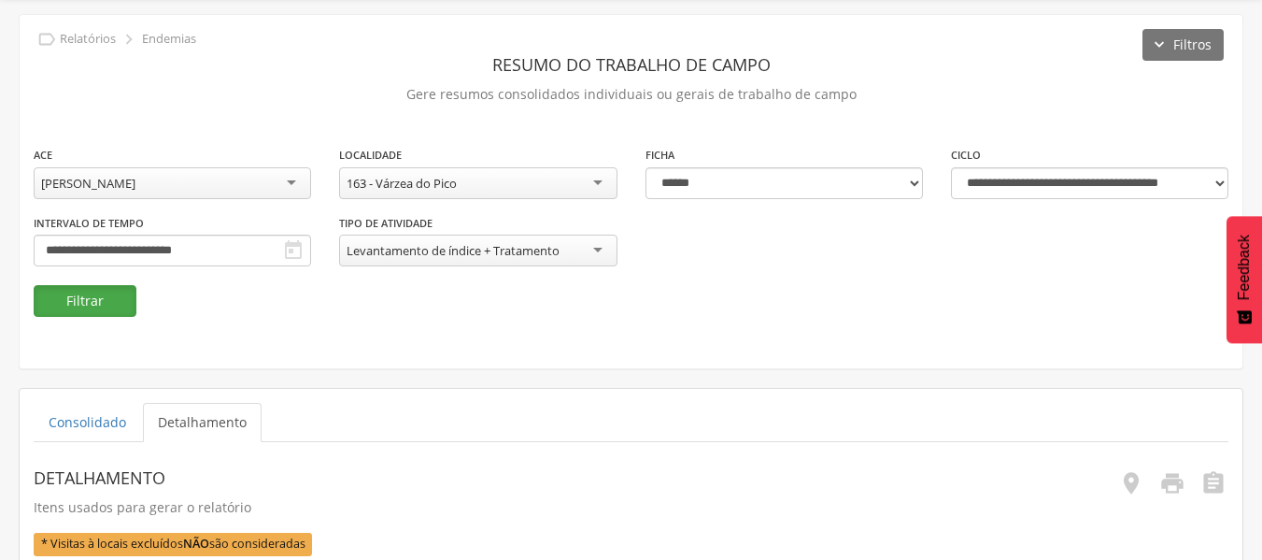
click at [91, 291] on button "Filtrar" at bounding box center [85, 301] width 103 height 32
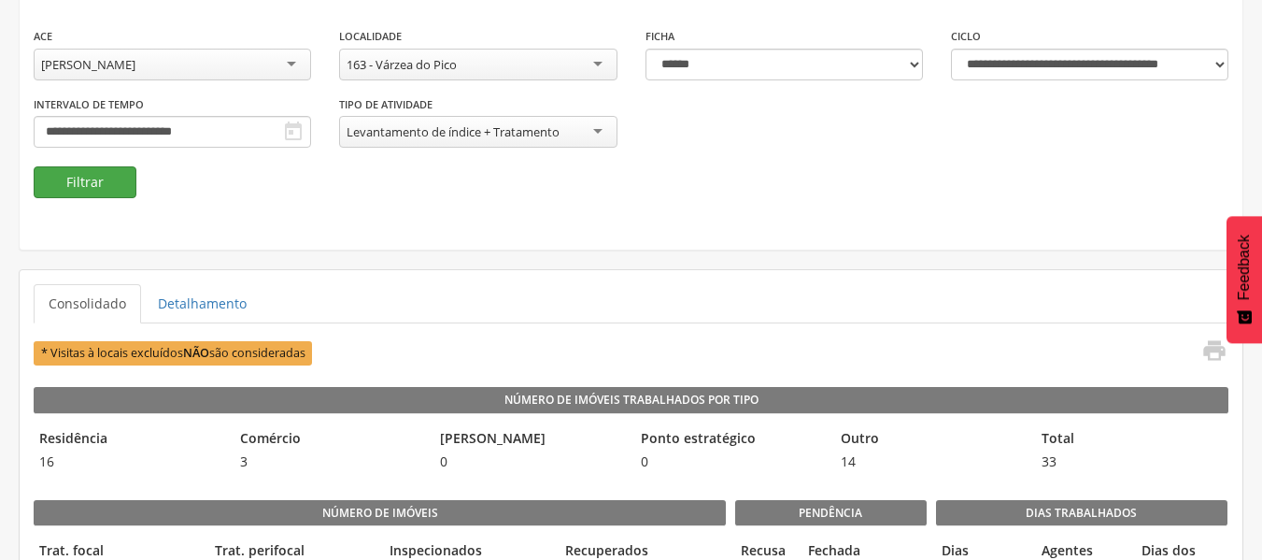
scroll to position [180, 0]
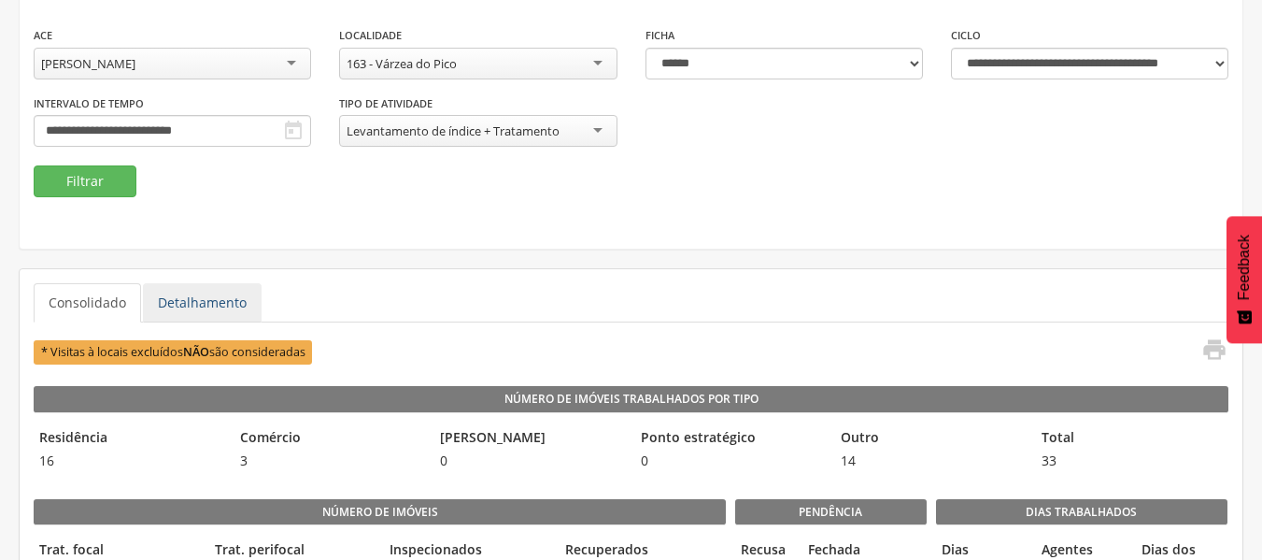
click at [215, 303] on link "Detalhamento" at bounding box center [202, 302] width 119 height 39
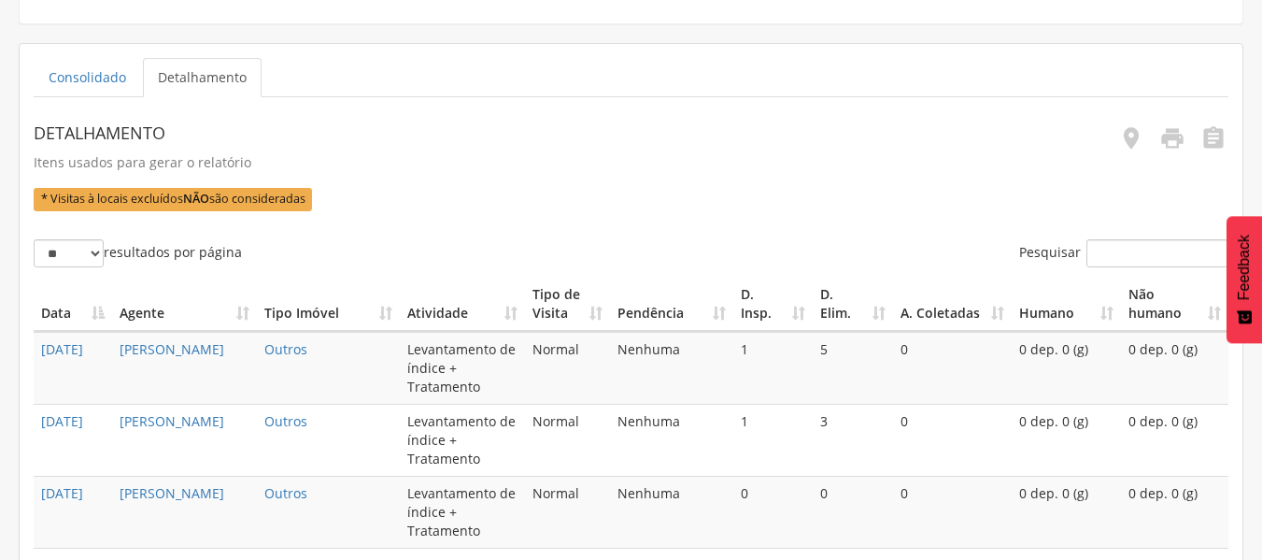
scroll to position [409, 0]
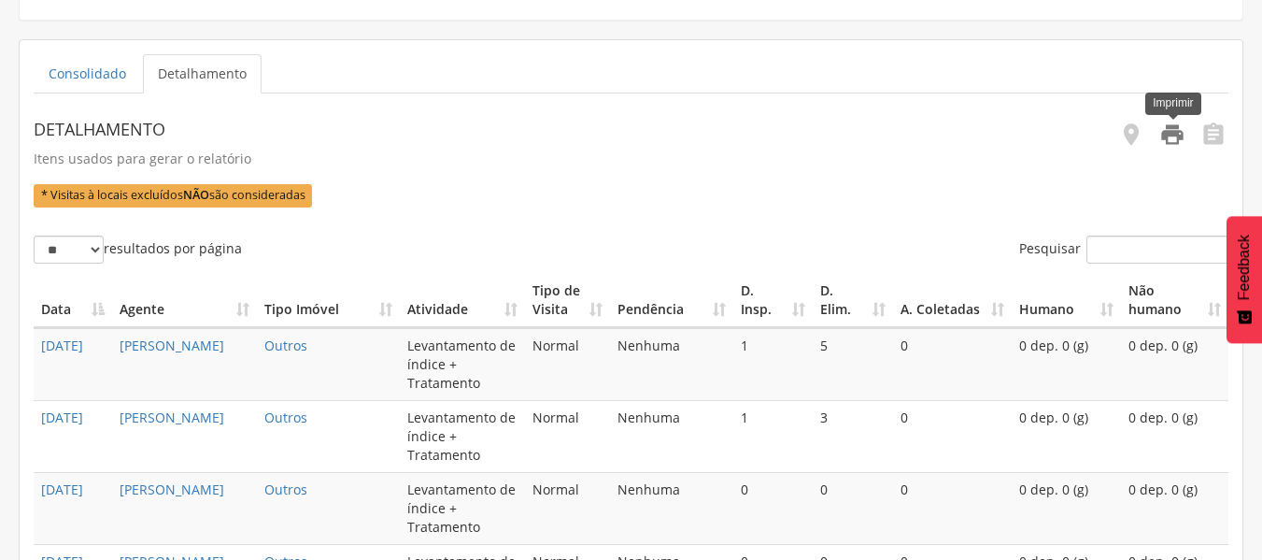
click at [1173, 135] on icon "" at bounding box center [1172, 134] width 26 height 26
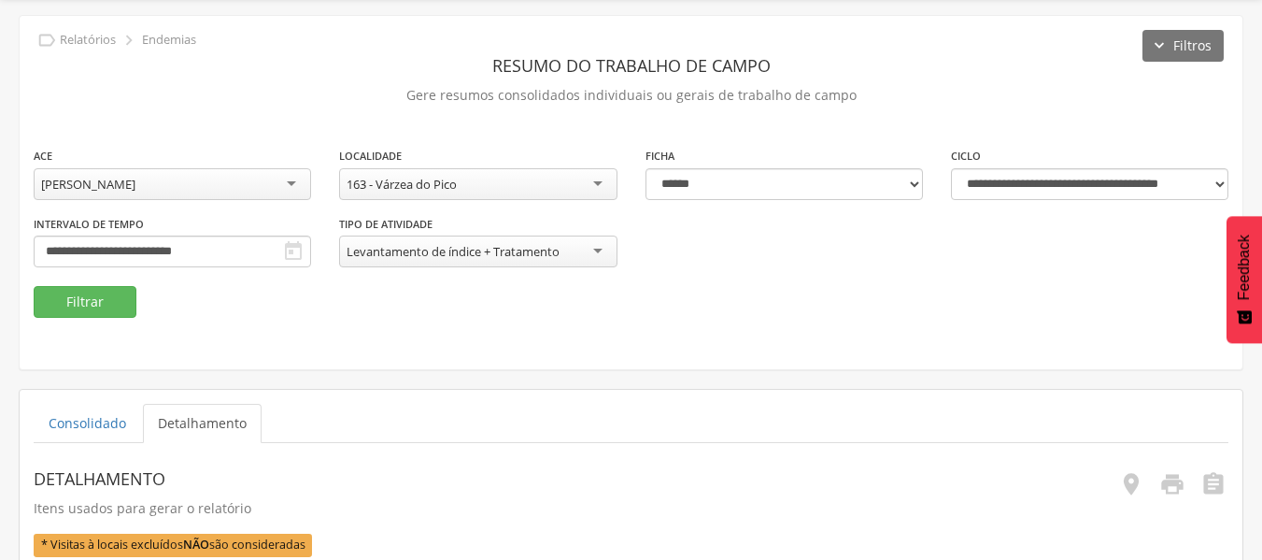
scroll to position [59, 0]
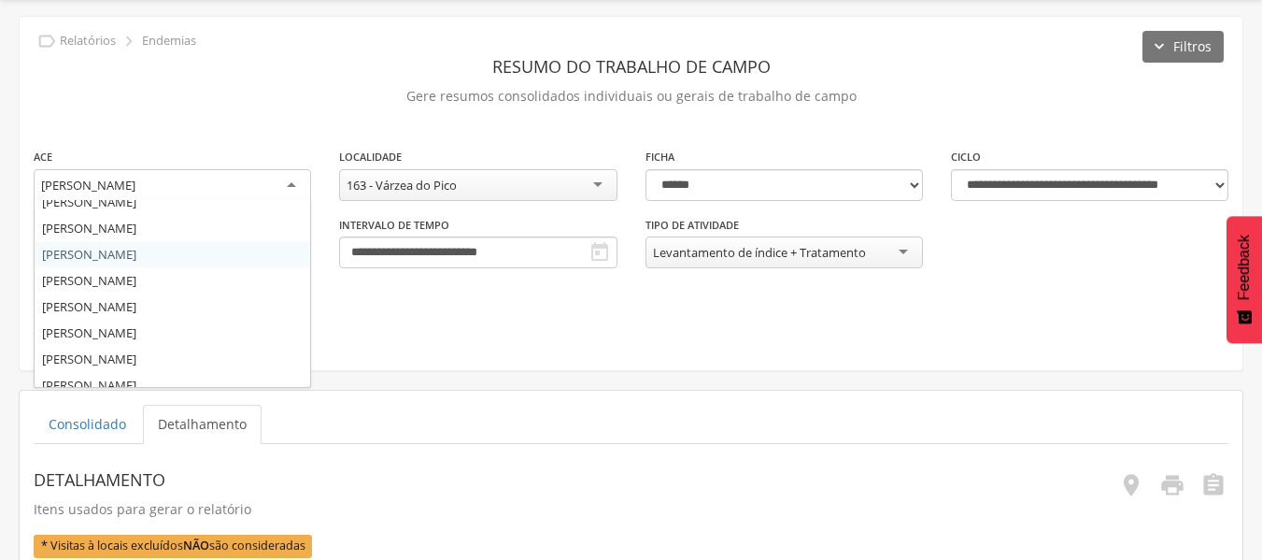
click at [291, 178] on div "[PERSON_NAME]" at bounding box center [172, 186] width 277 height 34
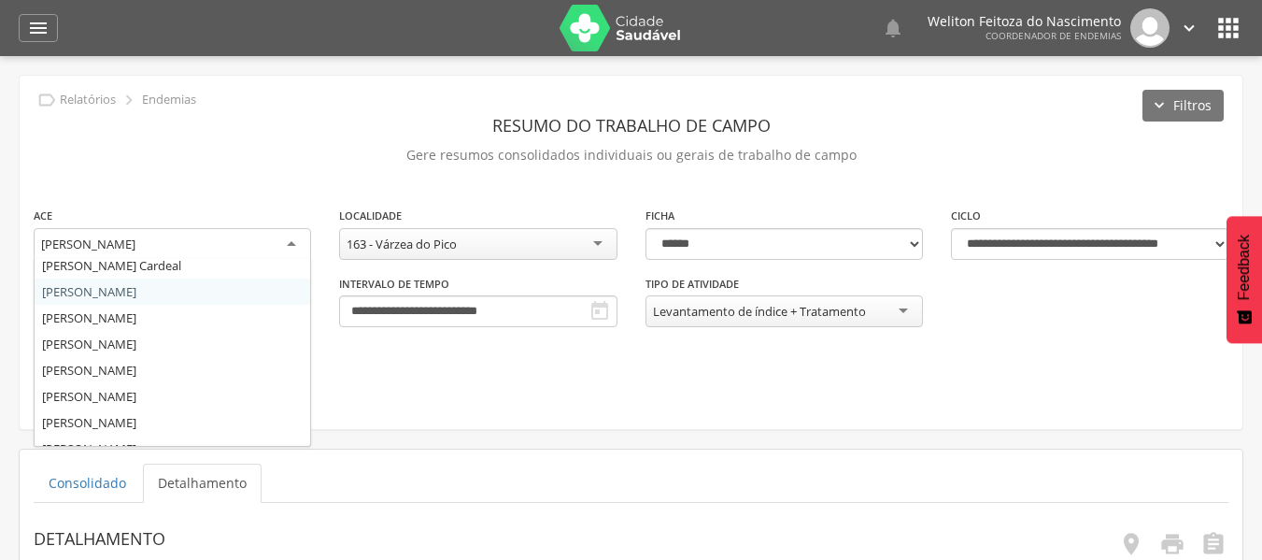
scroll to position [0, 0]
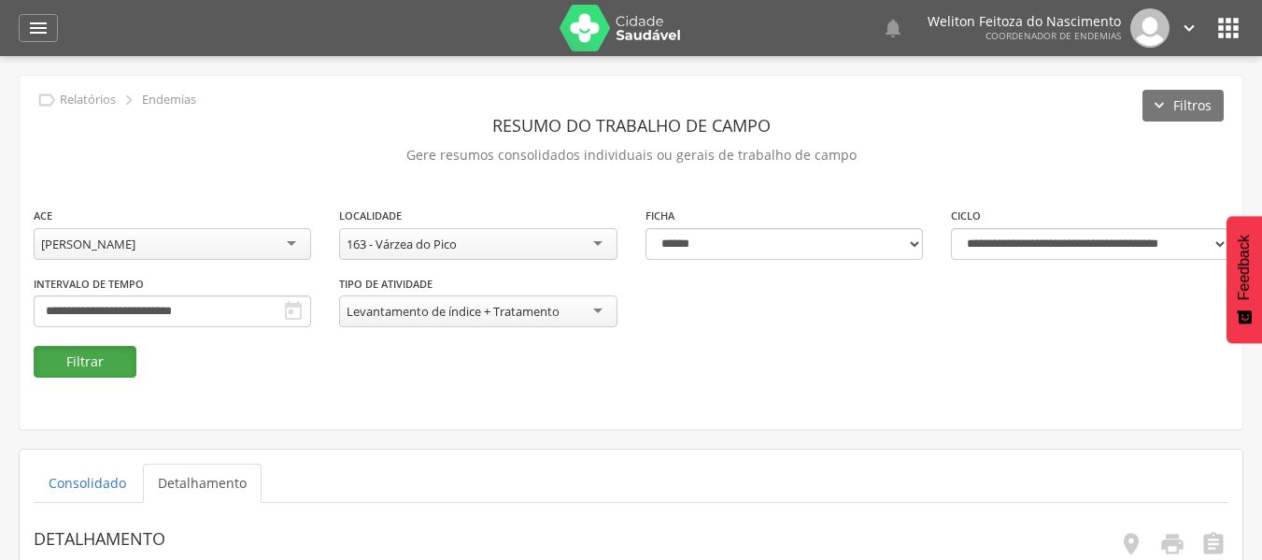
click at [101, 359] on button "Filtrar" at bounding box center [85, 362] width 103 height 32
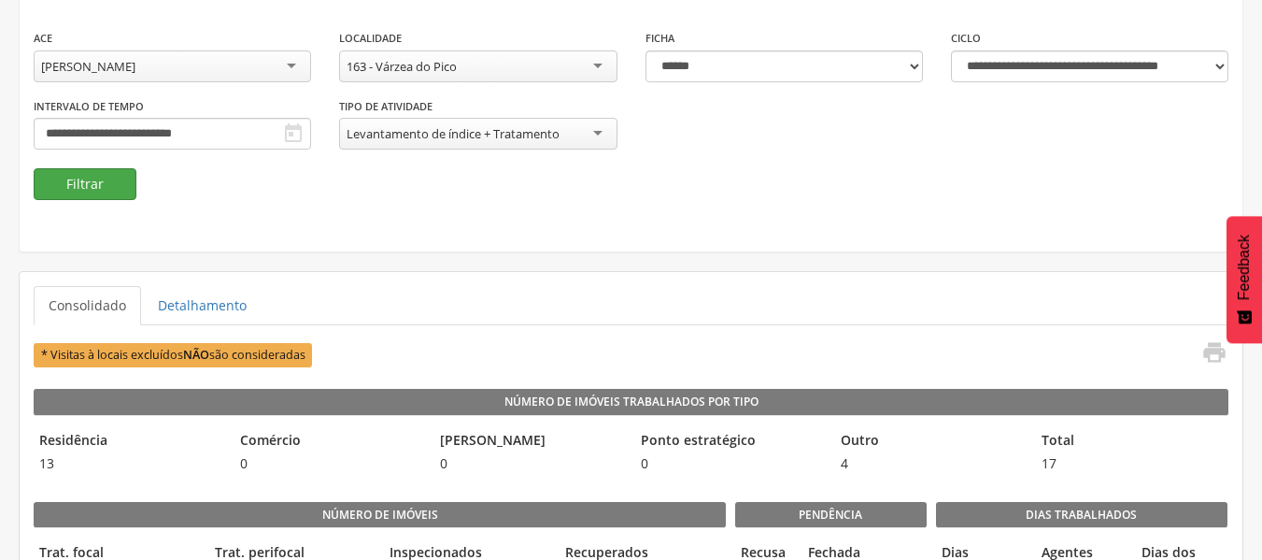
scroll to position [179, 0]
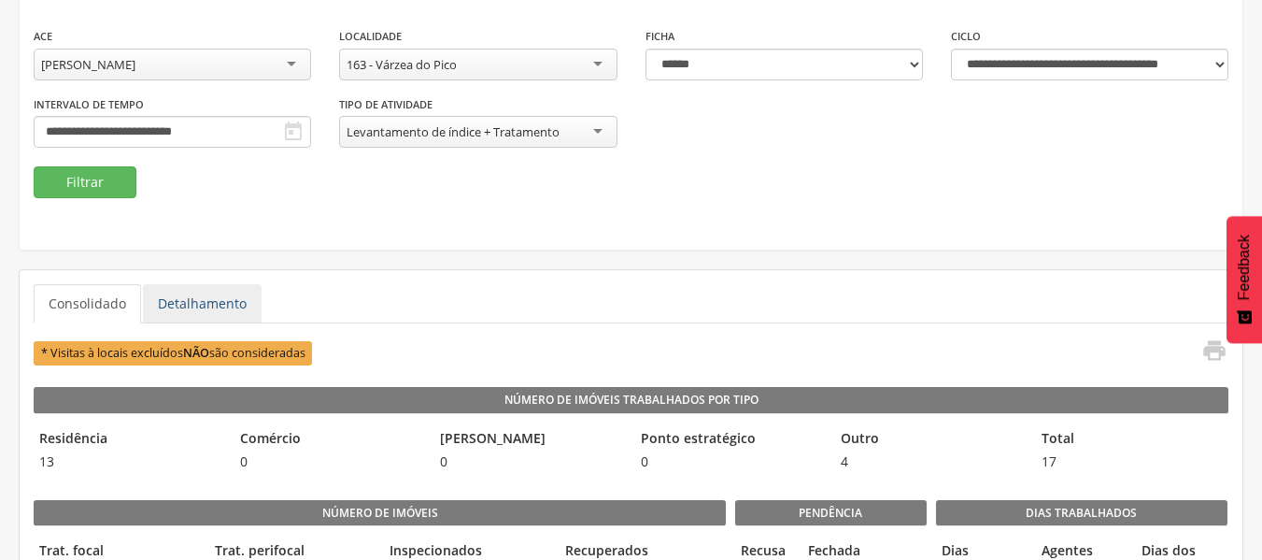
click at [184, 304] on link "Detalhamento" at bounding box center [202, 303] width 119 height 39
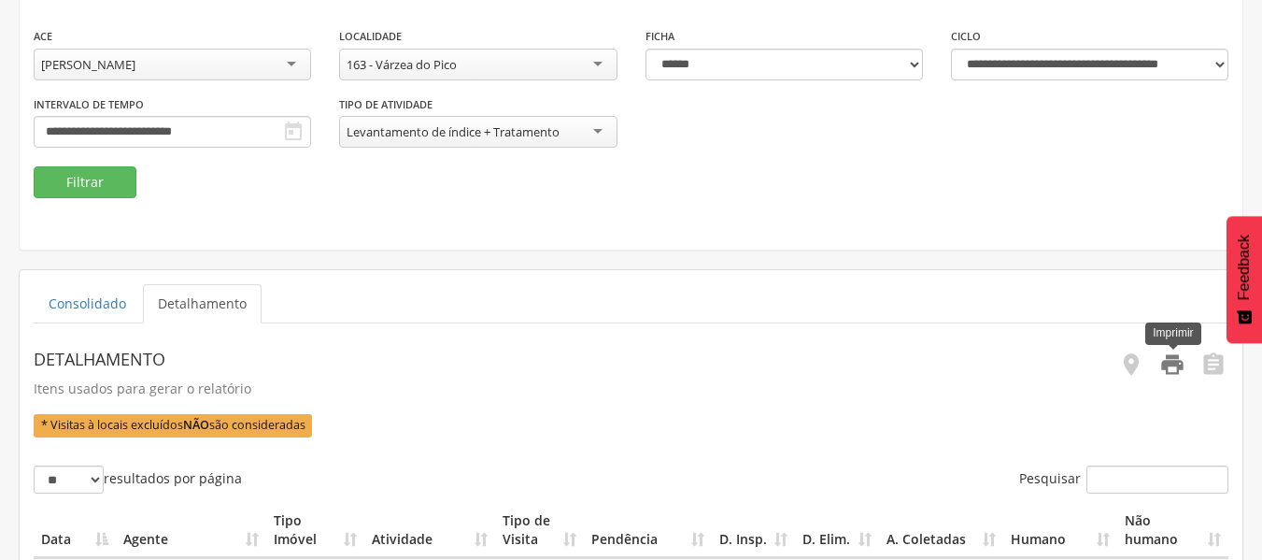
click at [1173, 365] on icon "" at bounding box center [1172, 364] width 26 height 26
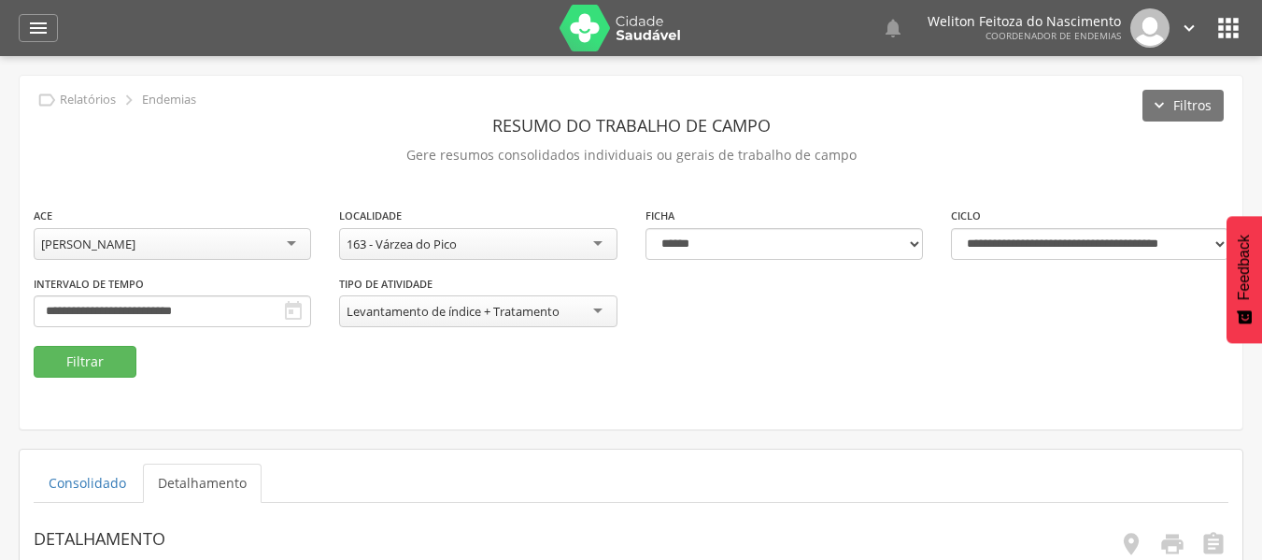
click at [600, 240] on div "163 - Várzea do Pico" at bounding box center [477, 244] width 277 height 32
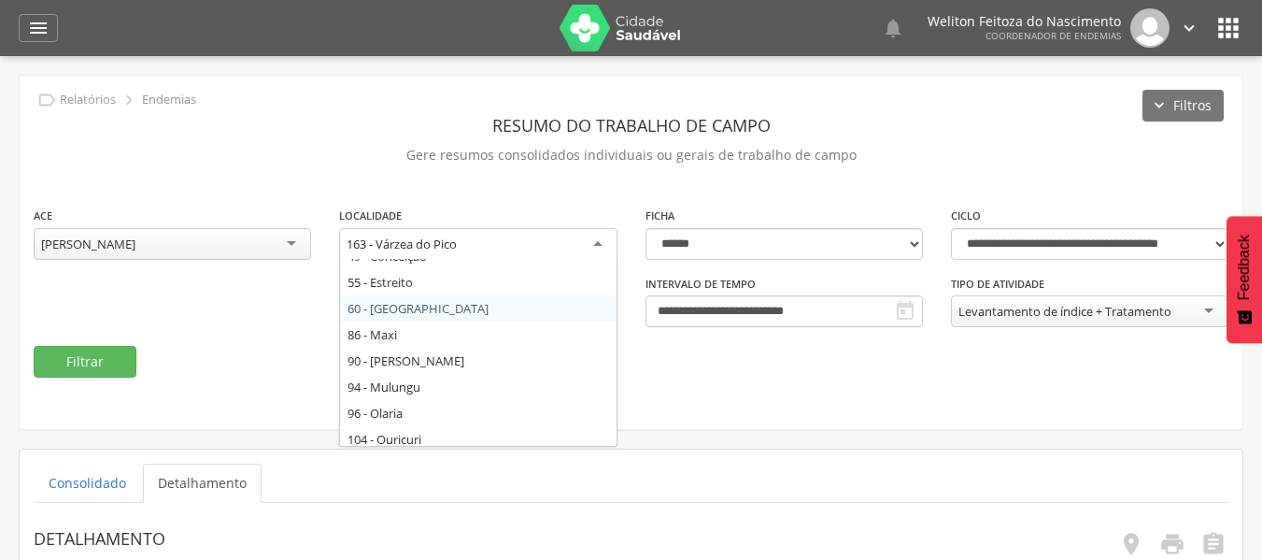
scroll to position [252, 0]
